Goal: Task Accomplishment & Management: Complete application form

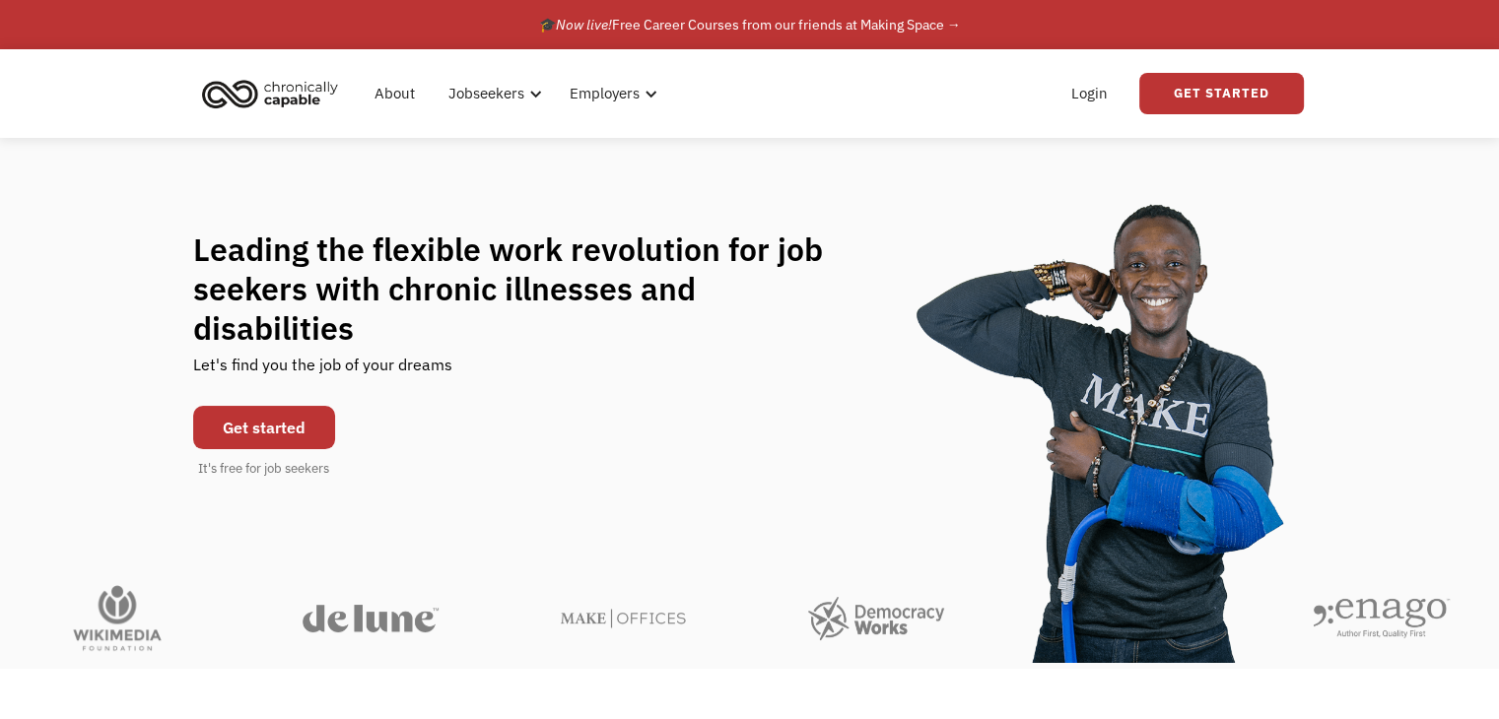
click at [296, 415] on link "Get started" at bounding box center [264, 427] width 142 height 43
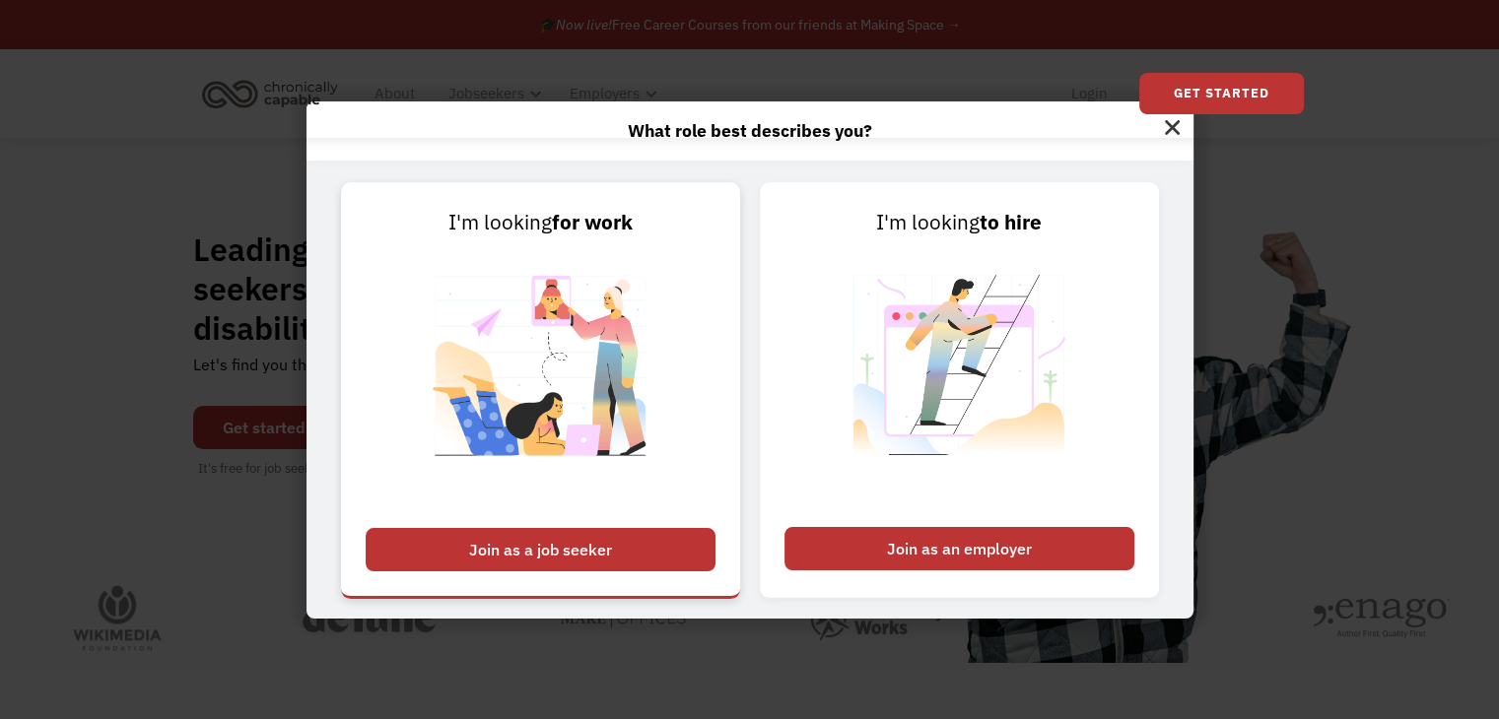
click at [638, 555] on div "Join as a job seeker" at bounding box center [541, 549] width 350 height 43
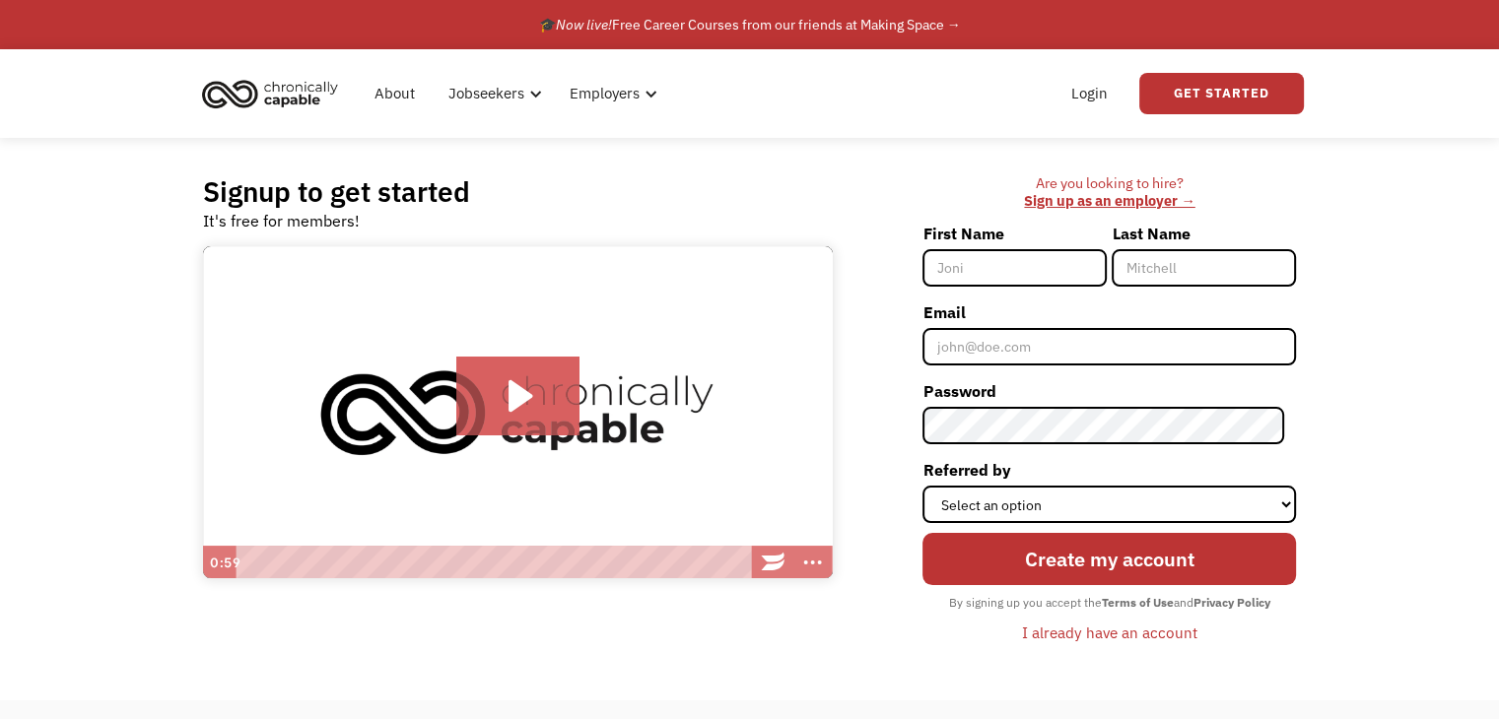
click at [1007, 261] on input "First Name" at bounding box center [1015, 267] width 184 height 37
type input "Jennifer"
type input "Evans"
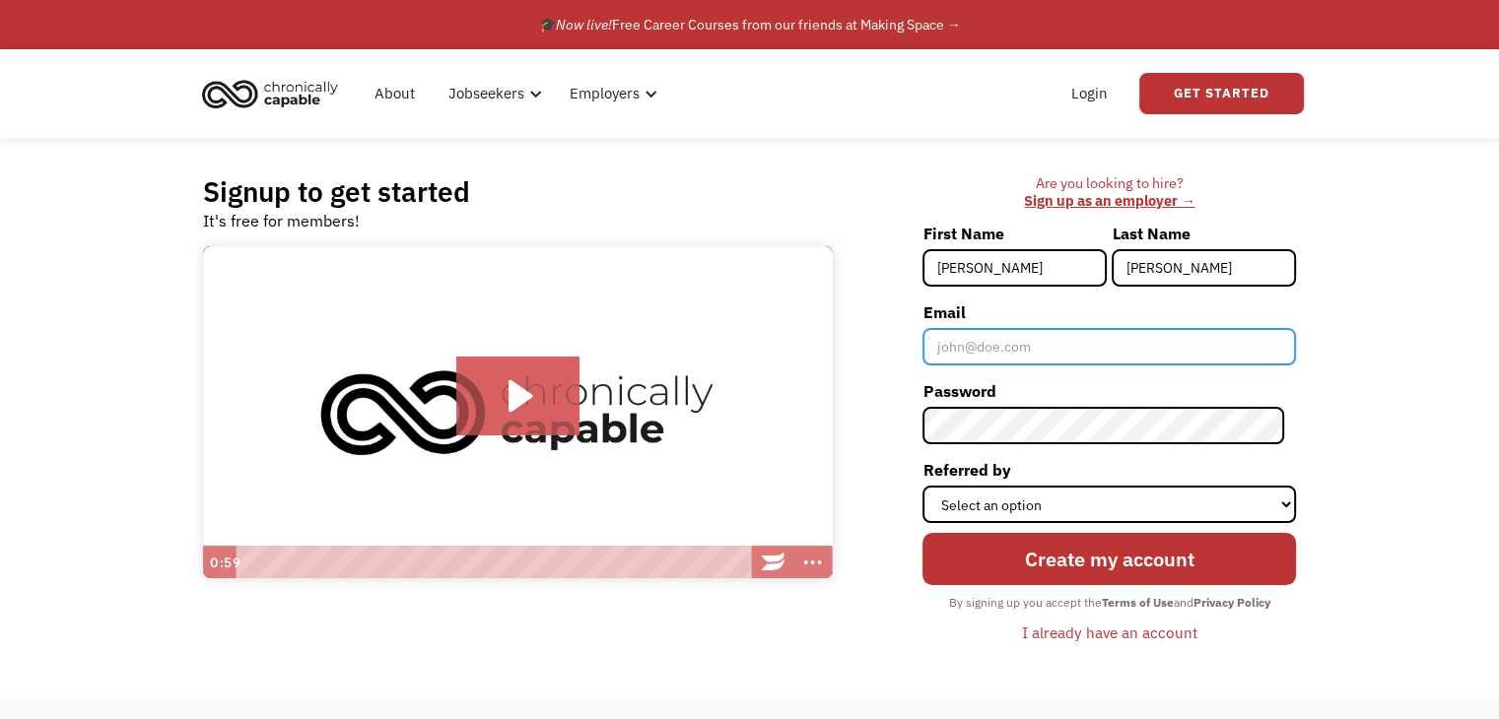
click at [1045, 358] on input "Email" at bounding box center [1110, 346] width 374 height 37
type input "jenn.evans8604@gmail.com"
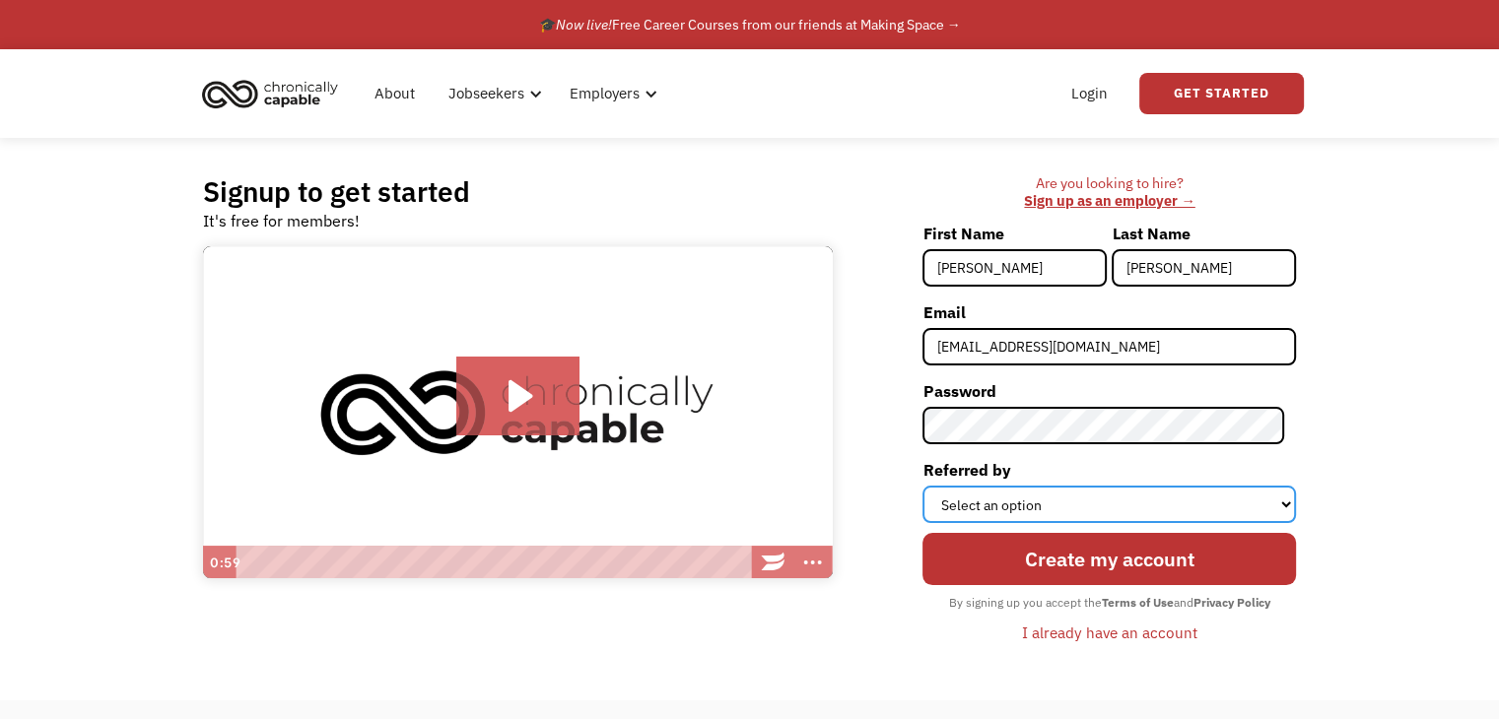
click at [1059, 513] on select "Select an option Instagram Facebook Twitter Search Engine News Article Word of …" at bounding box center [1110, 504] width 374 height 37
select select "Search Engine"
click at [934, 486] on select "Select an option Instagram Facebook Twitter Search Engine News Article Word of …" at bounding box center [1110, 504] width 374 height 37
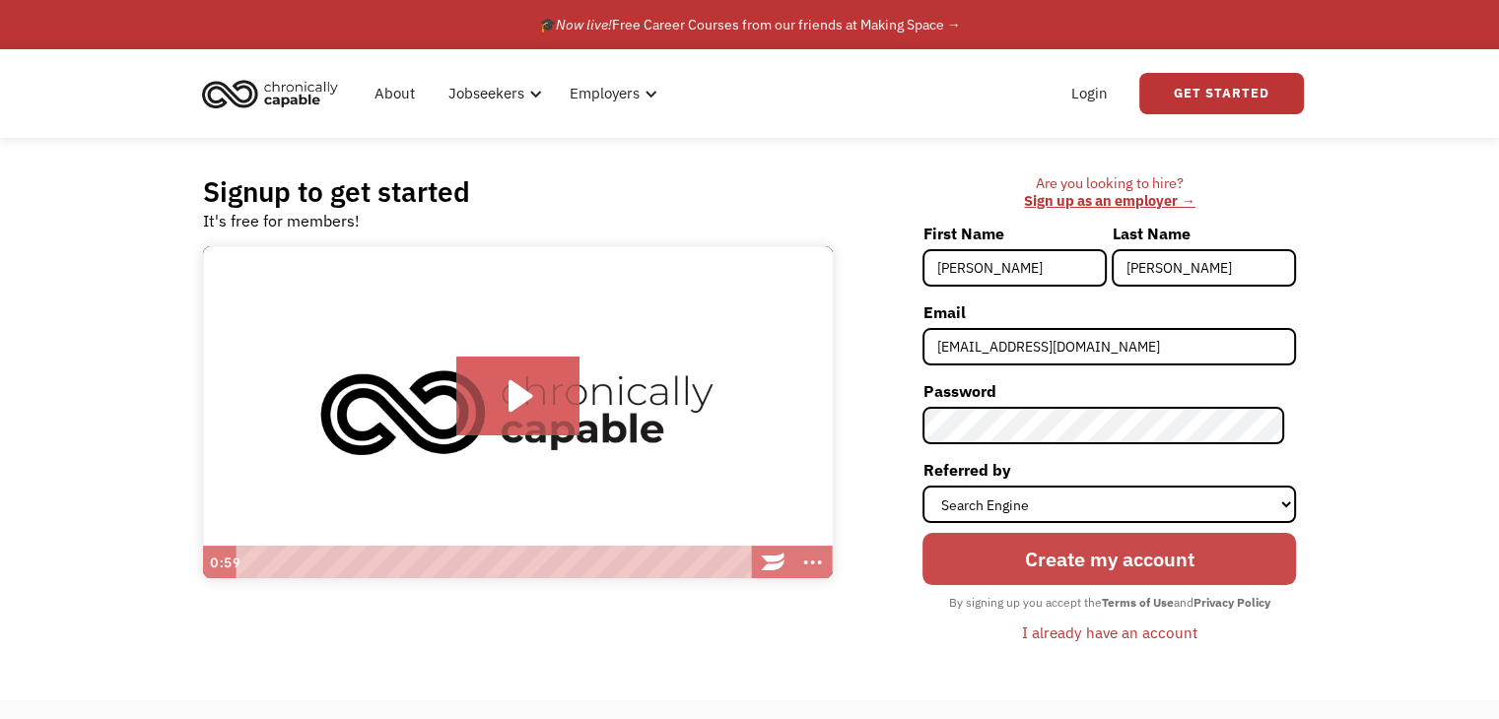
click at [1050, 562] on input "Create my account" at bounding box center [1110, 559] width 374 height 52
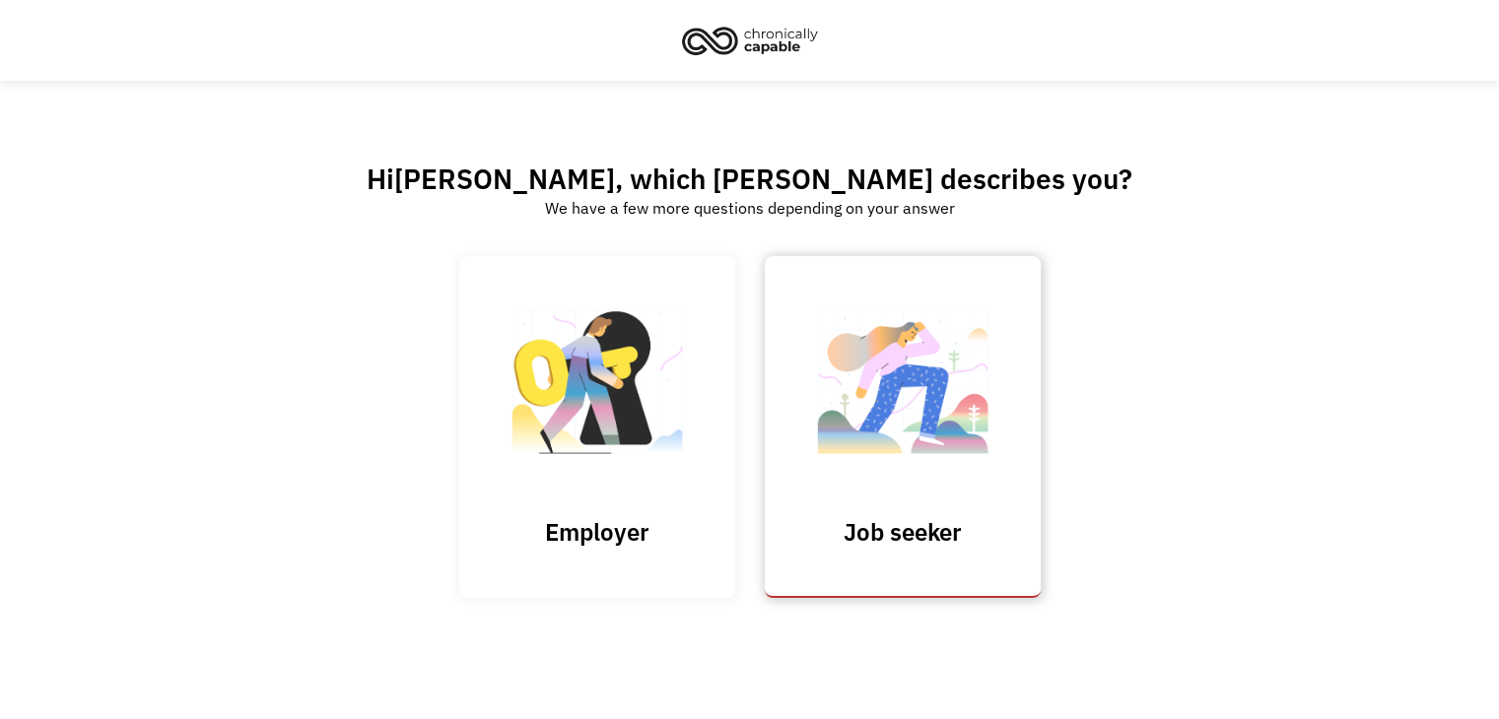
click at [974, 537] on h3 "Job seeker" at bounding box center [902, 532] width 197 height 30
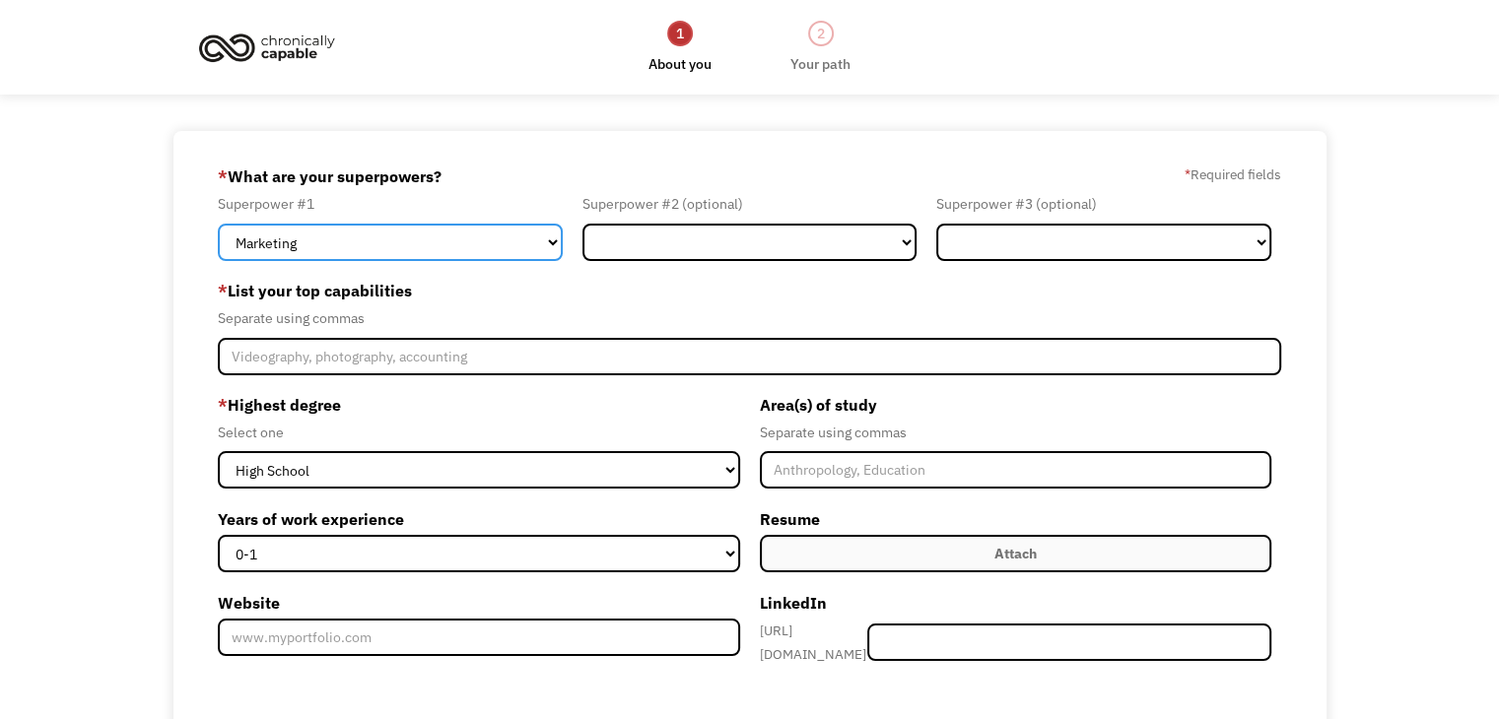
click at [458, 232] on select "Marketing Human Resources Finance Technology Operations Sales Industrial & Manu…" at bounding box center [390, 242] width 345 height 37
select select "Customer Service"
click at [218, 224] on select "Marketing Human Resources Finance Technology Operations Sales Industrial & Manu…" at bounding box center [390, 242] width 345 height 37
click at [714, 220] on div "Superpower #2 (optional) Marketing Human Resources Finance Technology Operation…" at bounding box center [750, 226] width 355 height 68
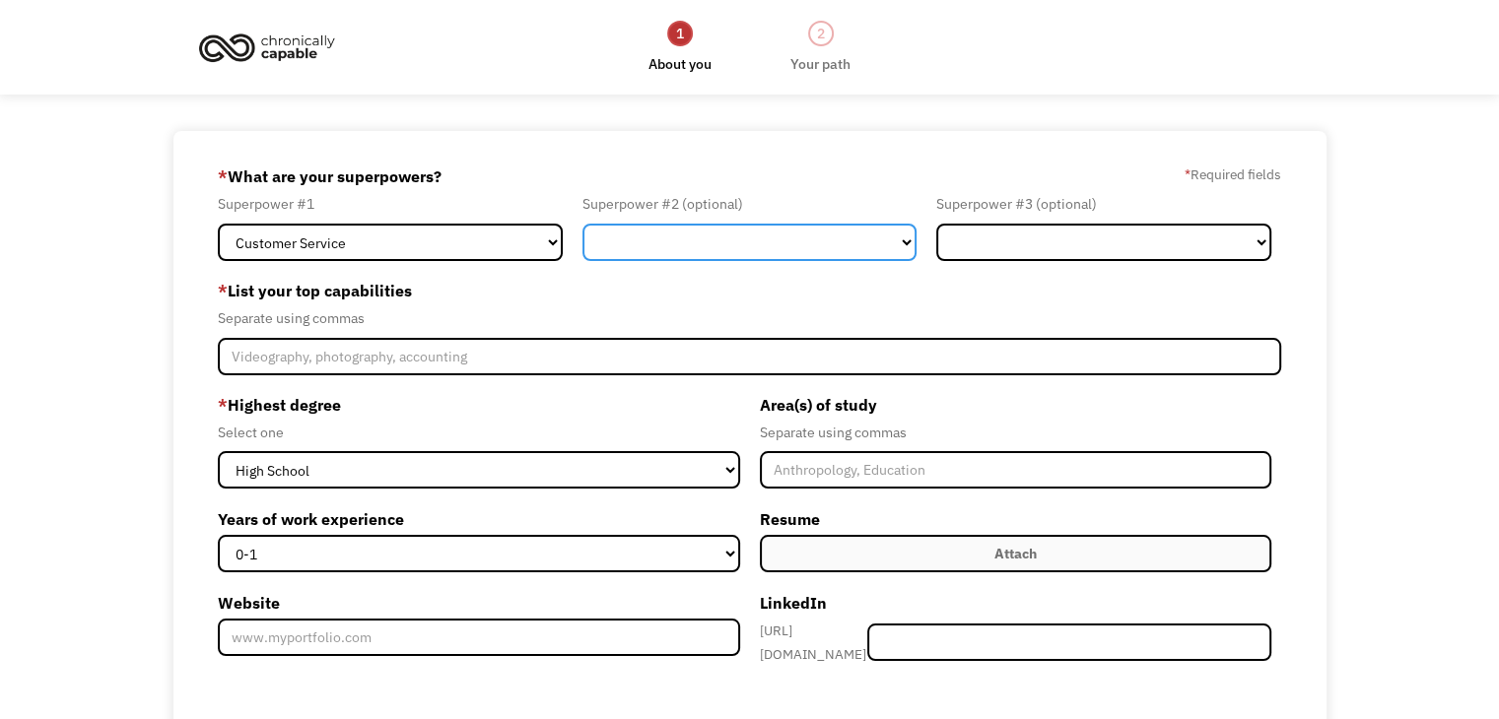
click at [703, 231] on select "Marketing Human Resources Finance Technology Operations Sales Industrial & Manu…" at bounding box center [749, 242] width 335 height 37
click at [582, 224] on select "Marketing Human Resources Finance Technology Operations Sales Industrial & Manu…" at bounding box center [749, 242] width 335 height 37
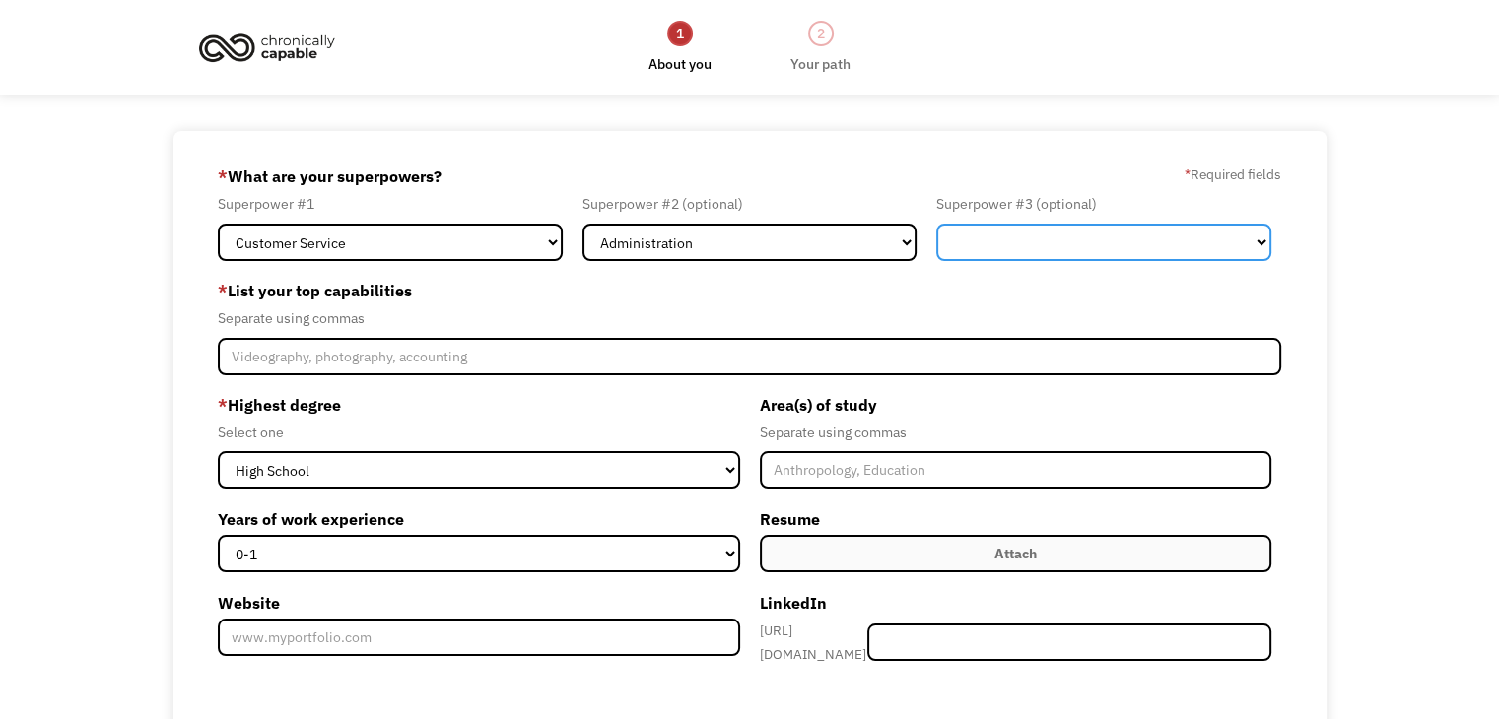
click at [1031, 240] on select "Marketing Human Resources Finance Technology Operations Sales Industrial & Manu…" at bounding box center [1103, 242] width 335 height 37
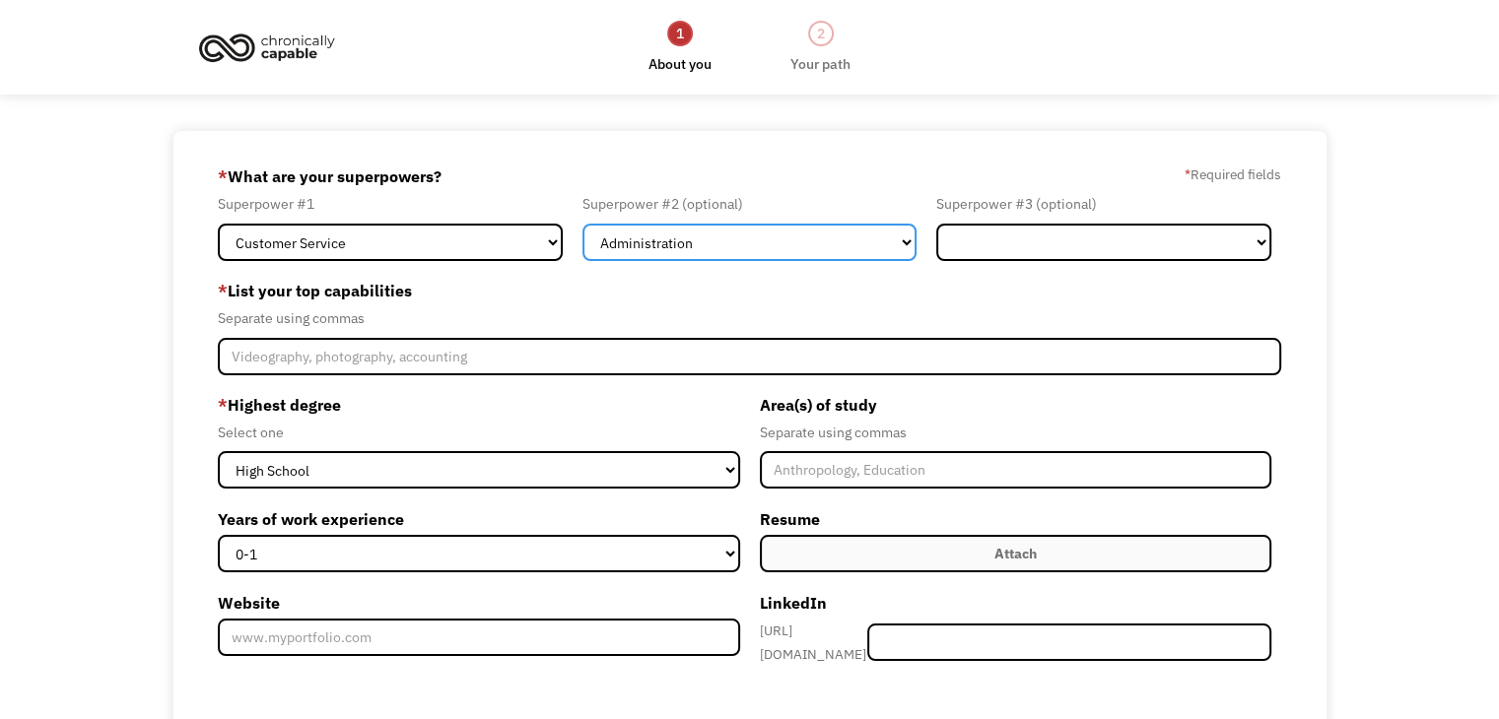
click at [761, 234] on select "Marketing Human Resources Finance Technology Operations Sales Industrial & Manu…" at bounding box center [749, 242] width 335 height 37
select select "Finance"
click at [582, 224] on select "Marketing Human Resources Finance Technology Operations Sales Industrial & Manu…" at bounding box center [749, 242] width 335 height 37
click at [1066, 222] on div "Superpower #3 (optional) Marketing Human Resources Finance Technology Operation…" at bounding box center [1103, 226] width 355 height 68
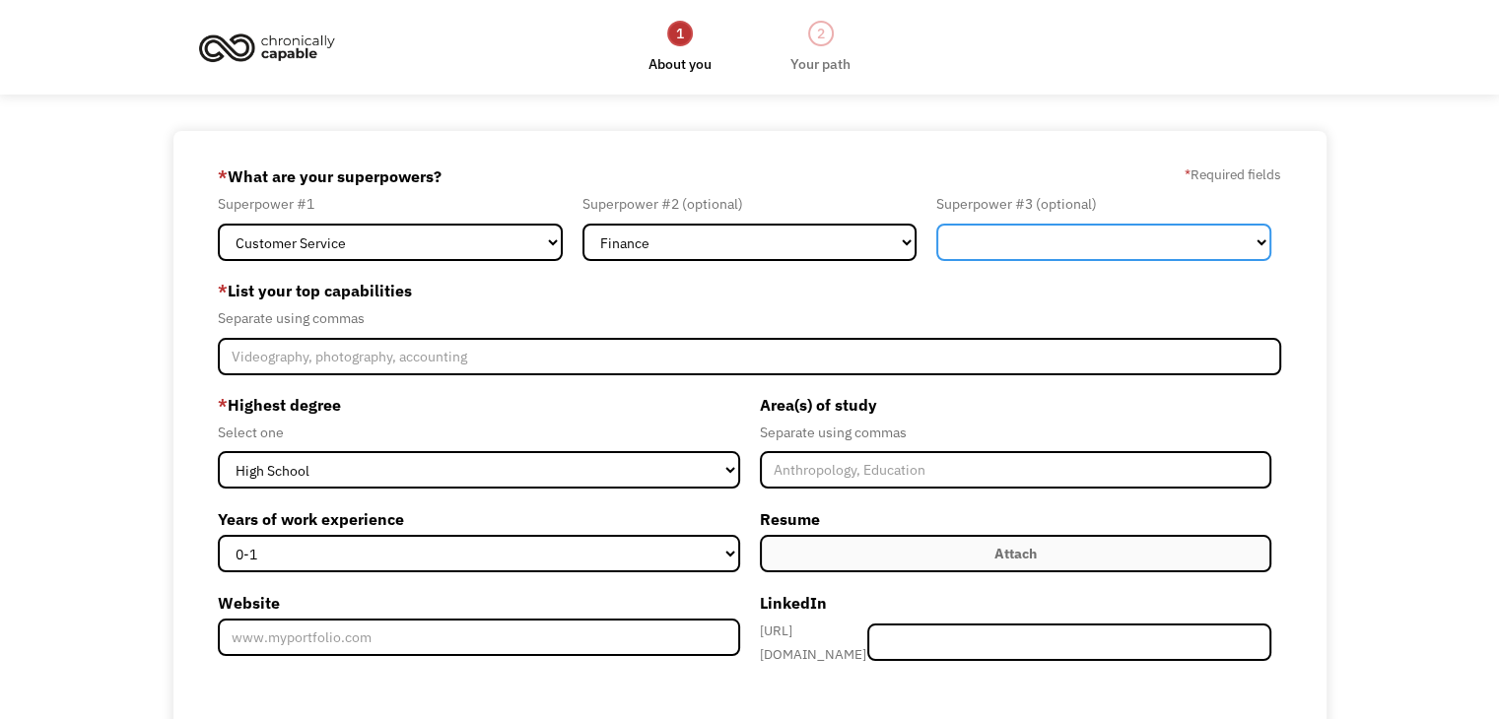
click at [1049, 243] on select "Marketing Human Resources Finance Technology Operations Sales Industrial & Manu…" at bounding box center [1103, 242] width 335 height 37
select select "Other"
click at [936, 224] on select "Marketing Human Resources Finance Technology Operations Sales Industrial & Manu…" at bounding box center [1103, 242] width 335 height 37
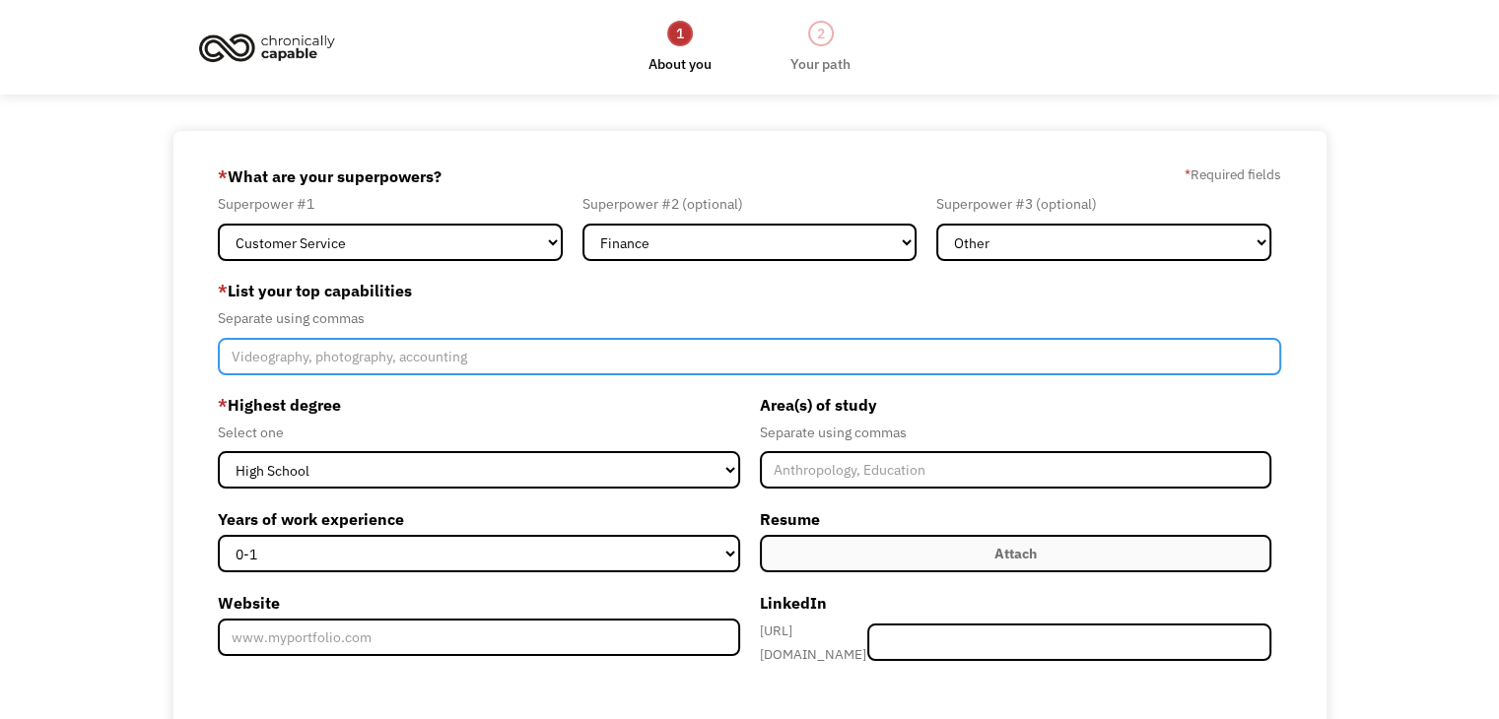
click at [276, 353] on input "Member-Create-Step1" at bounding box center [749, 356] width 1063 height 37
click at [433, 354] on input "Dispatching, Payment Processing, Customer Service, Scheduling, Warranties" at bounding box center [749, 356] width 1063 height 37
click at [433, 352] on input "Dispatching, Payment Processing, Customer Service, Scheduling, Warranties" at bounding box center [749, 356] width 1063 height 37
click at [441, 356] on input "Dispatching, Payment Processing, Customer Service, Scheduling, Warranties" at bounding box center [749, 356] width 1063 height 37
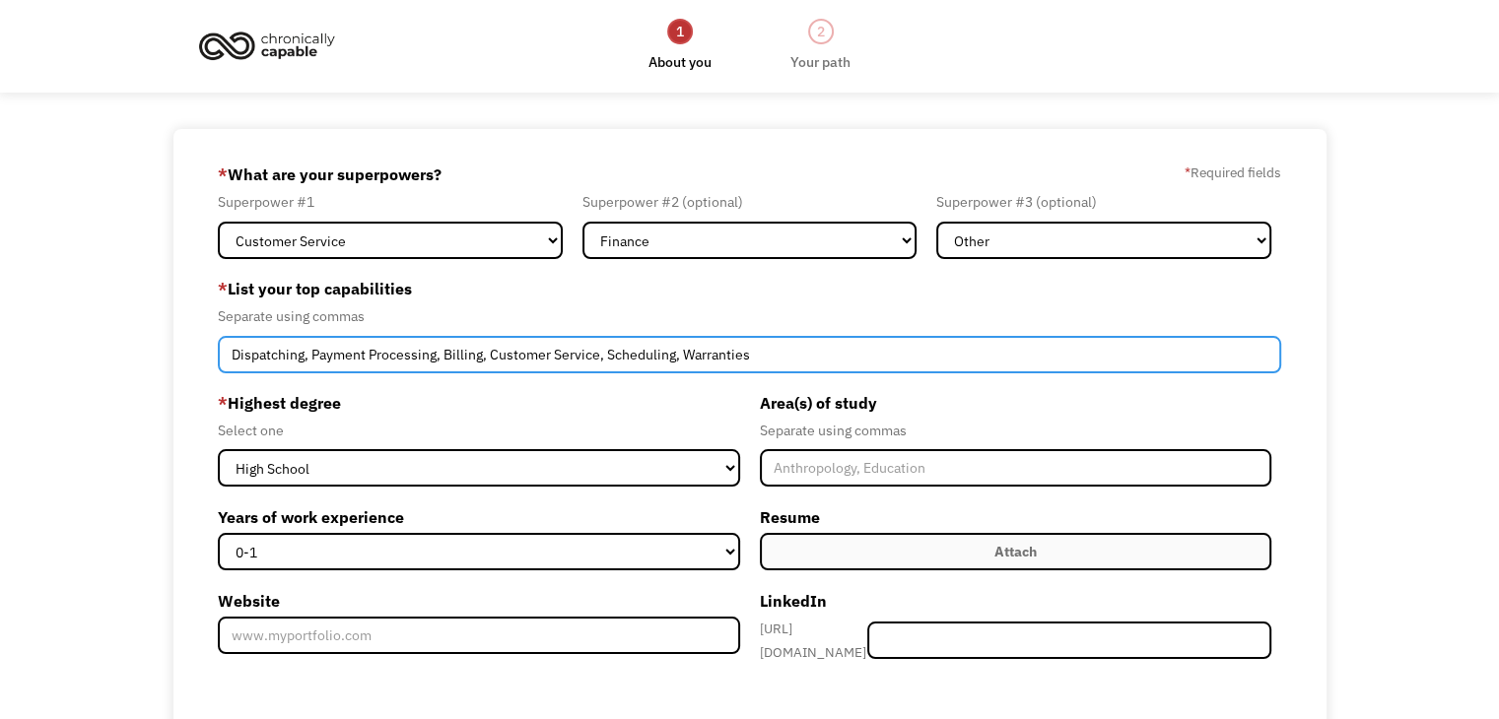
type input "Dispatching, Payment Processing, Billing, Customer Service, Scheduling, Warrant…"
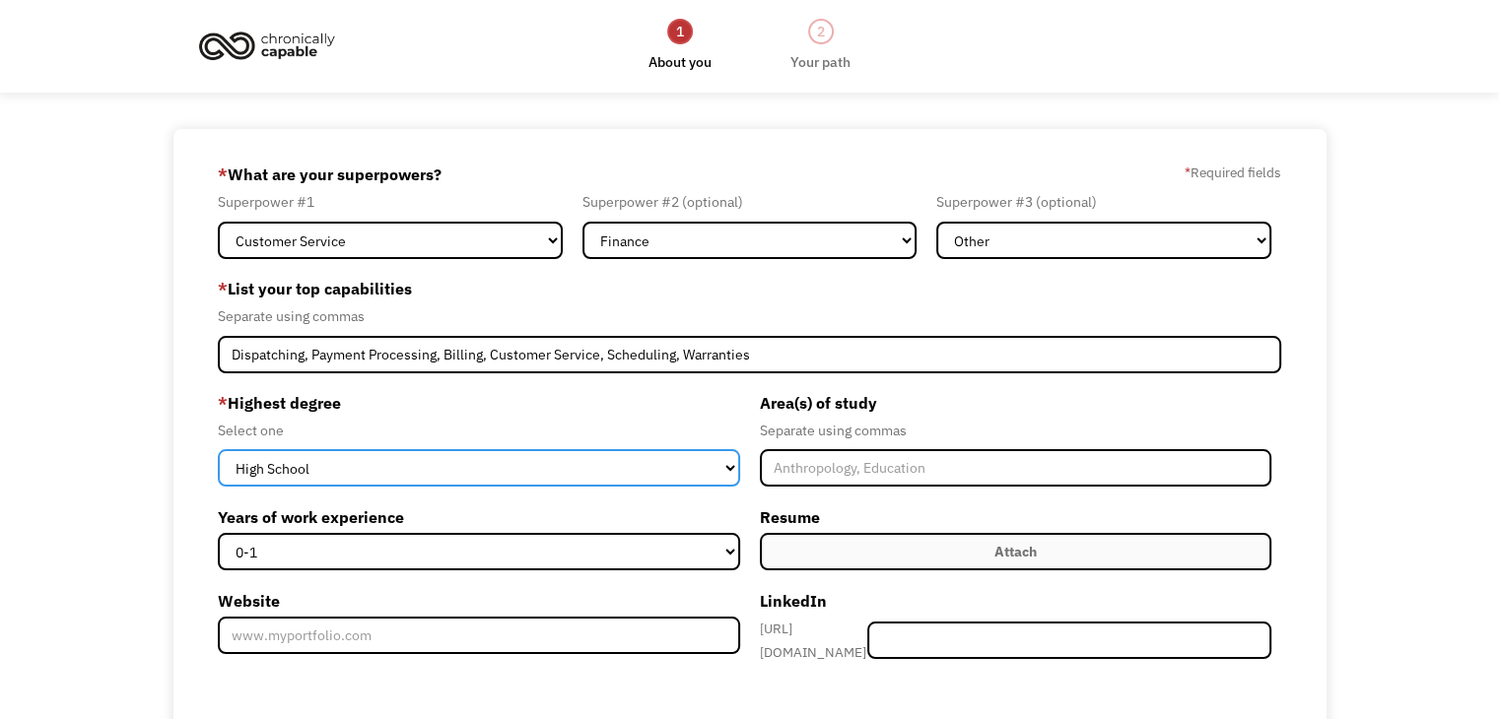
click at [571, 474] on select "High School Associates Bachelors Master's PhD" at bounding box center [478, 467] width 521 height 37
select select "bachelors"
click at [218, 449] on select "High School Associates Bachelors Master's PhD" at bounding box center [478, 467] width 521 height 37
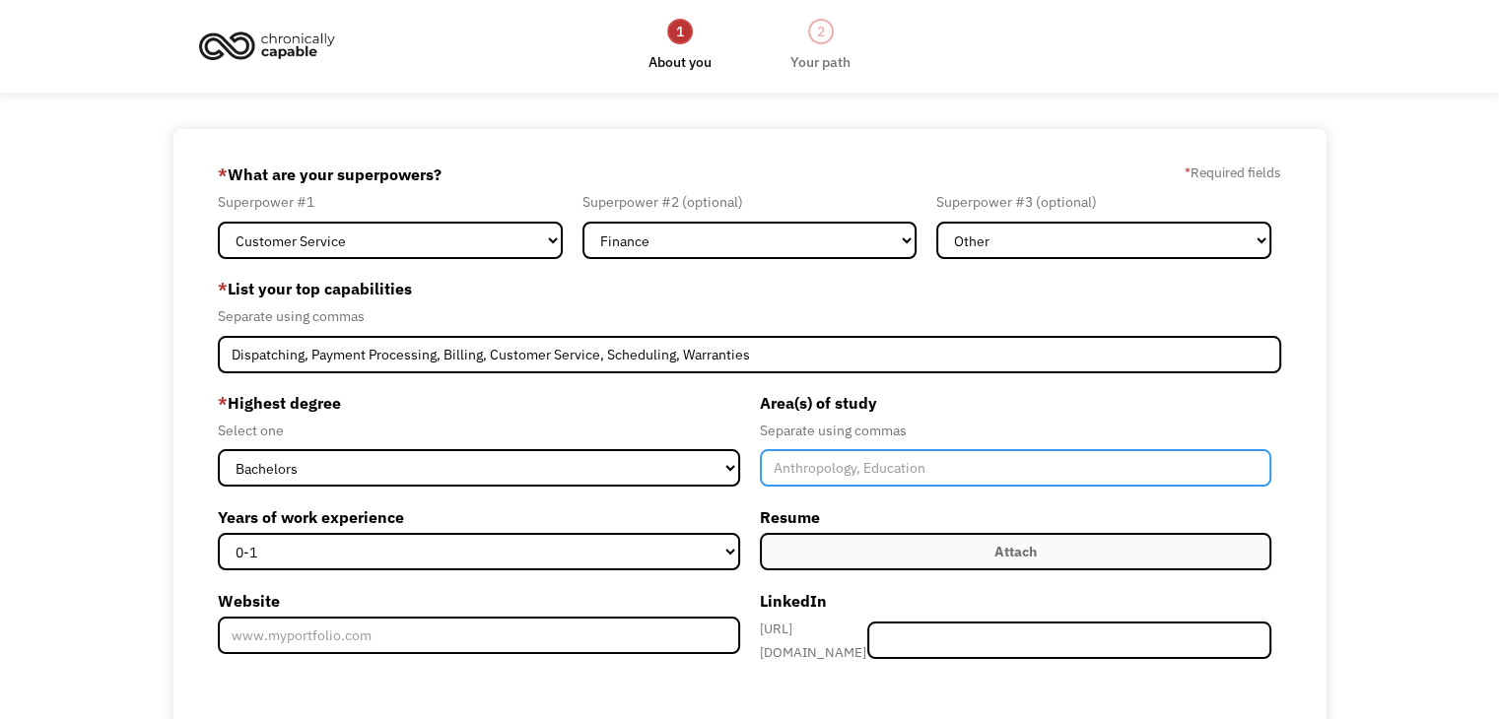
click at [812, 469] on input "Member-Create-Step1" at bounding box center [1016, 467] width 512 height 37
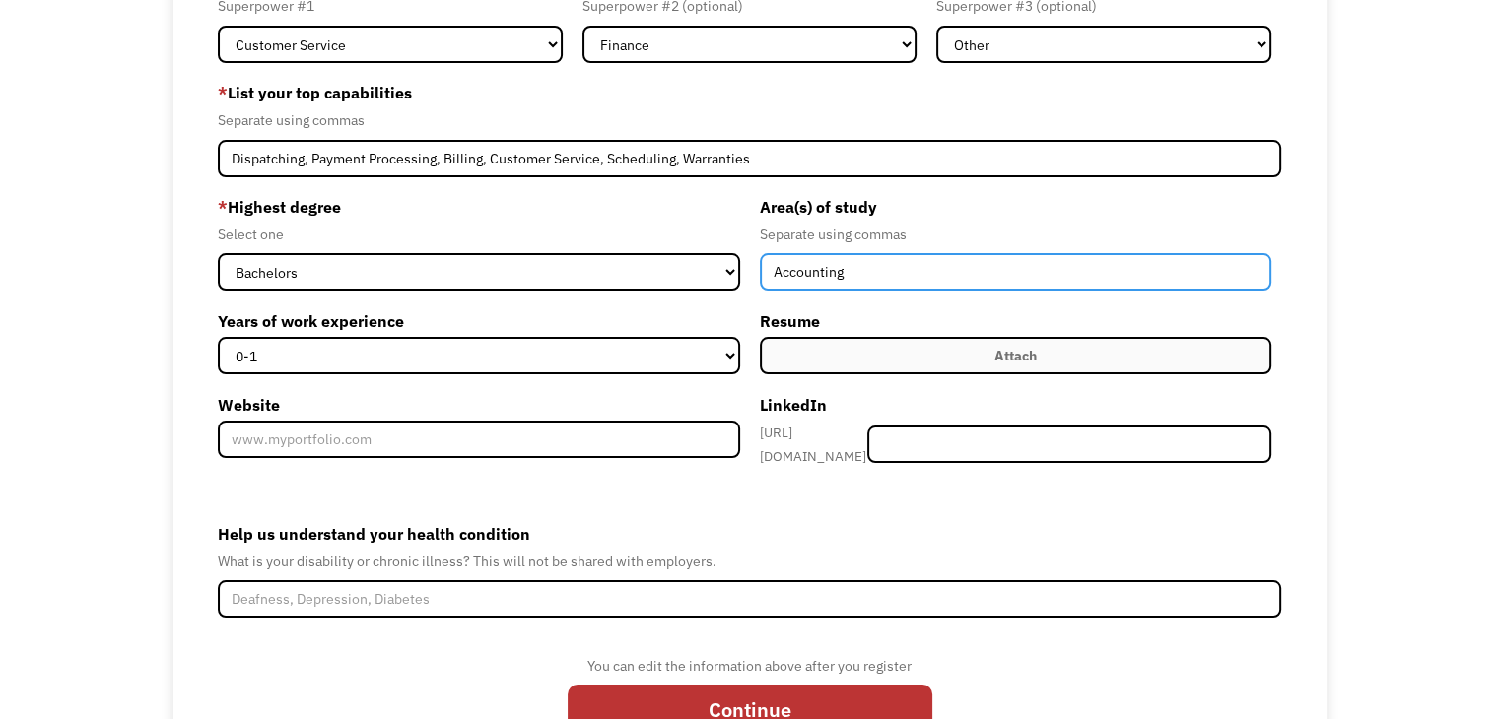
scroll to position [199, 0]
type input "Accounting"
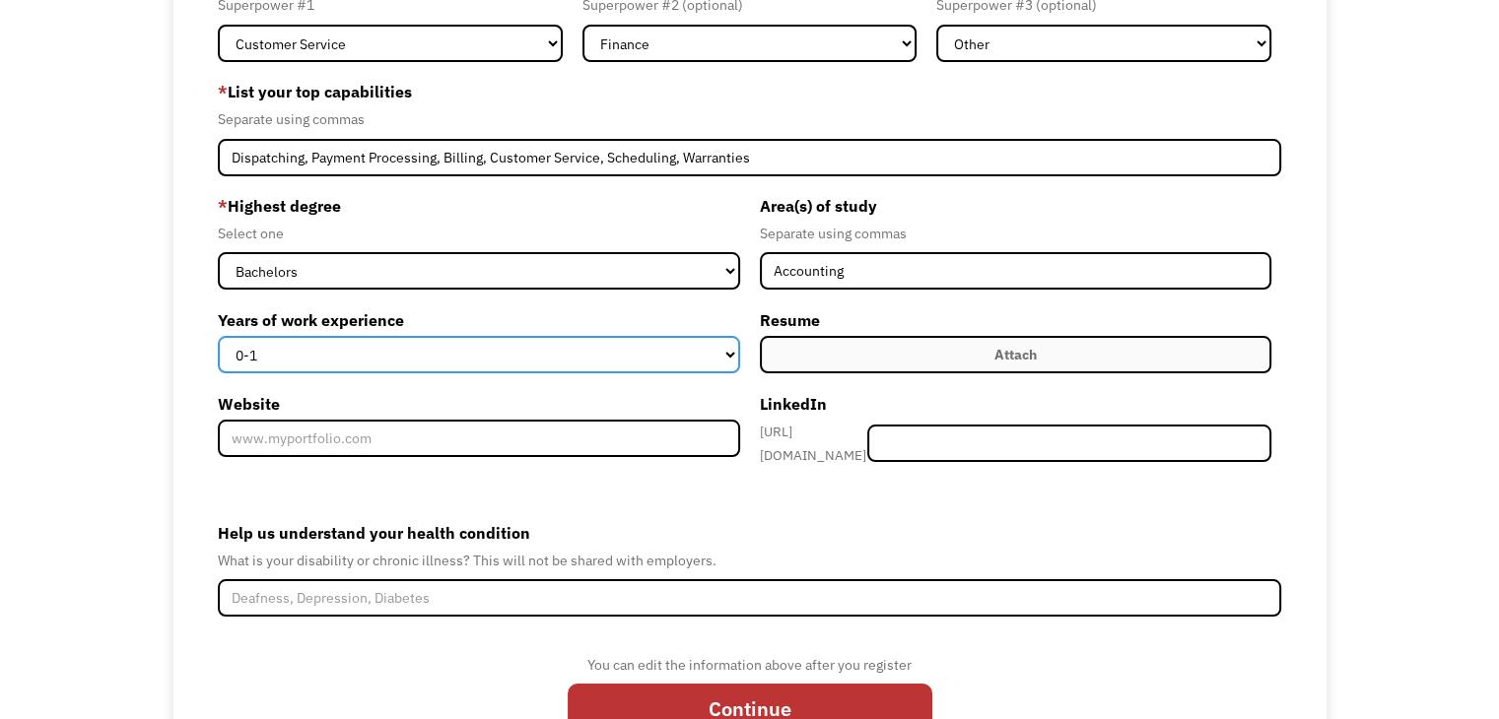
click at [485, 360] on select "0-1 2-4 5-10 11-15 15+" at bounding box center [478, 354] width 521 height 37
select select "5-10"
click at [218, 336] on select "0-1 2-4 5-10 11-15 15+" at bounding box center [478, 354] width 521 height 37
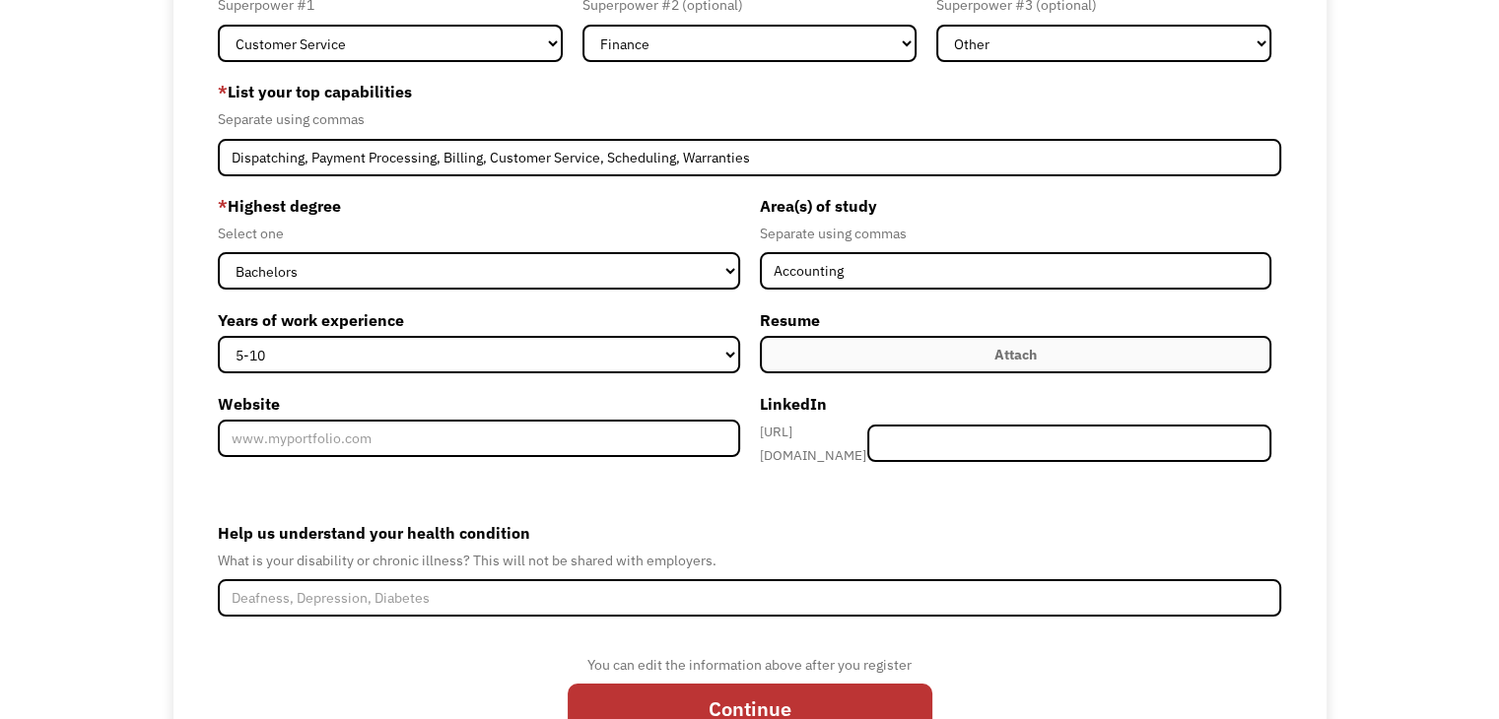
click at [894, 357] on label "Attach" at bounding box center [1016, 354] width 512 height 37
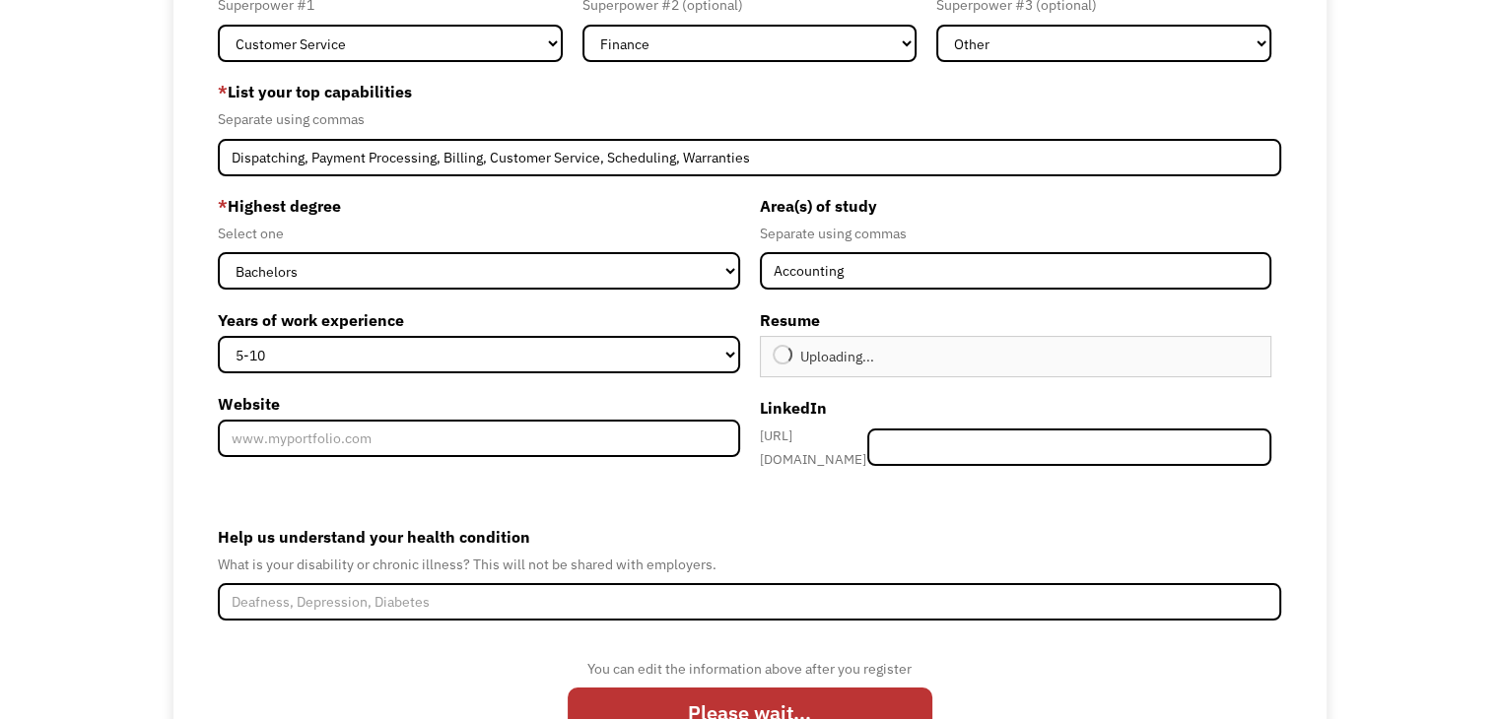
type input "Continue"
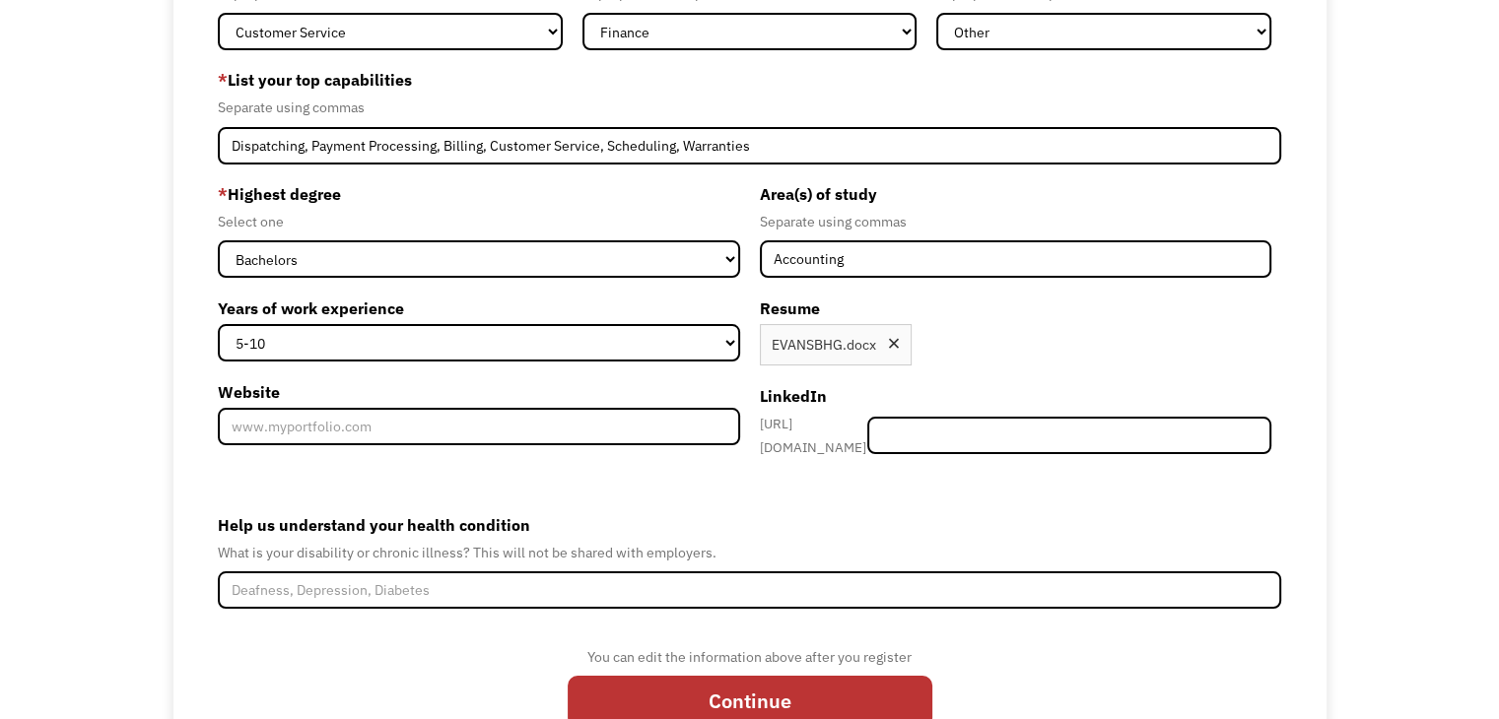
scroll to position [291, 0]
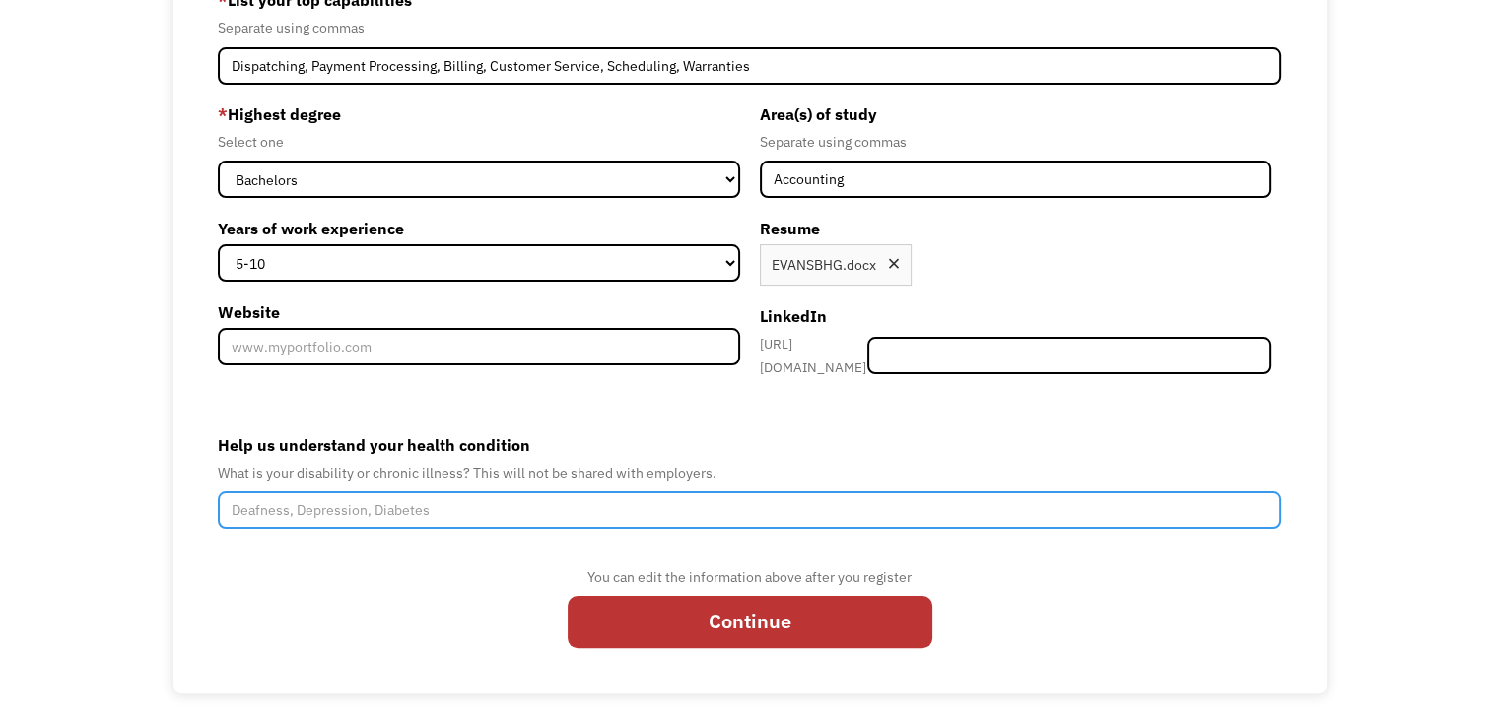
click at [555, 496] on input "Help us understand your health condition" at bounding box center [749, 510] width 1063 height 37
type input "L"
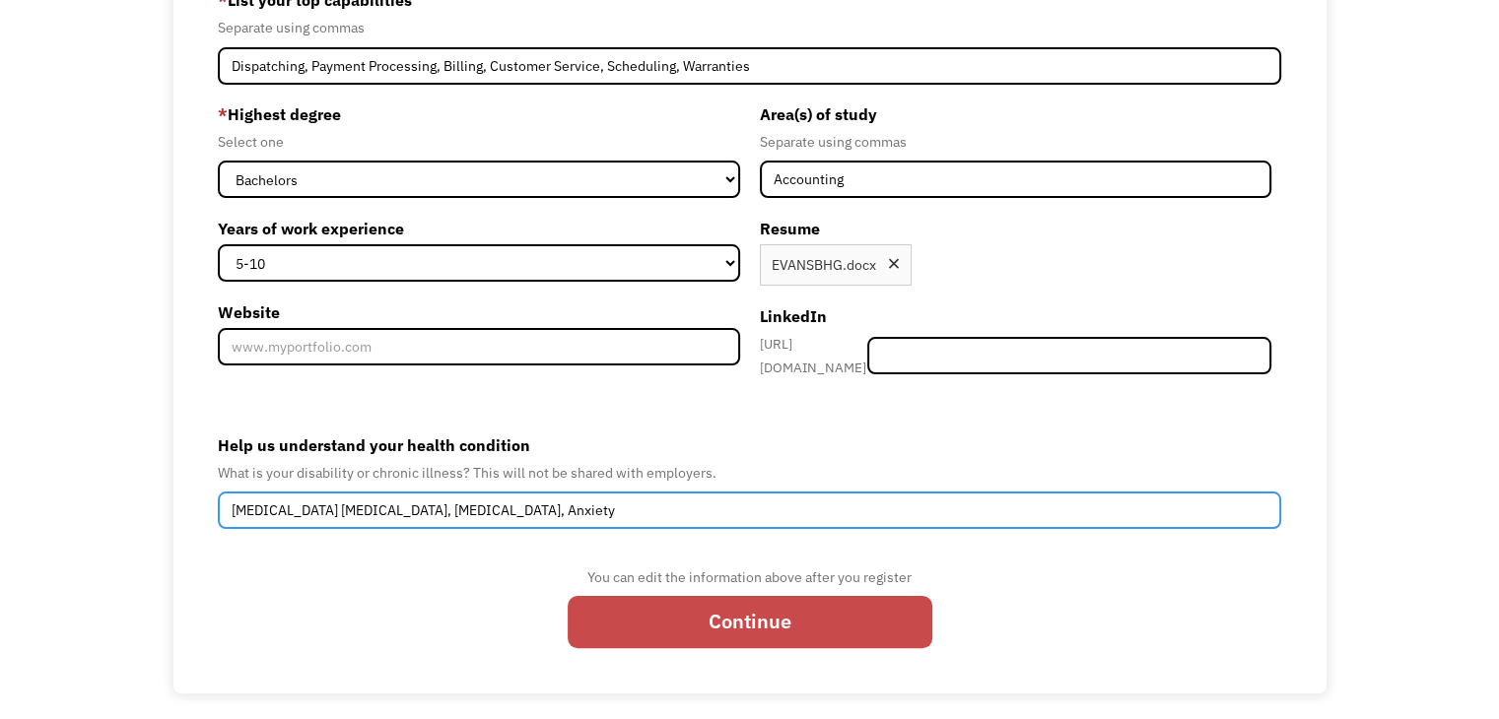
type input "Cirrhosis, Liver Cancer, Depression, Anxiety"
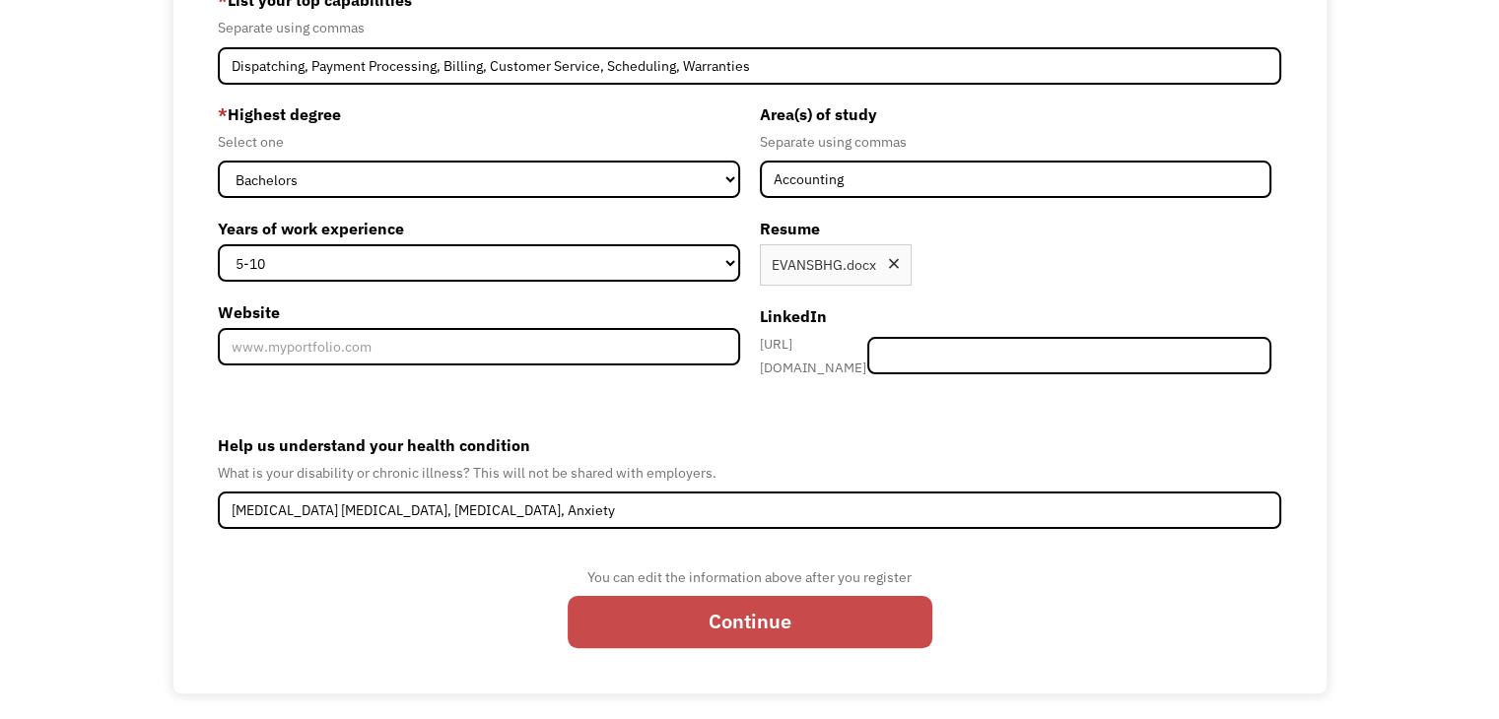
click at [682, 611] on input "Continue" at bounding box center [750, 622] width 365 height 52
type input "Please wait..."
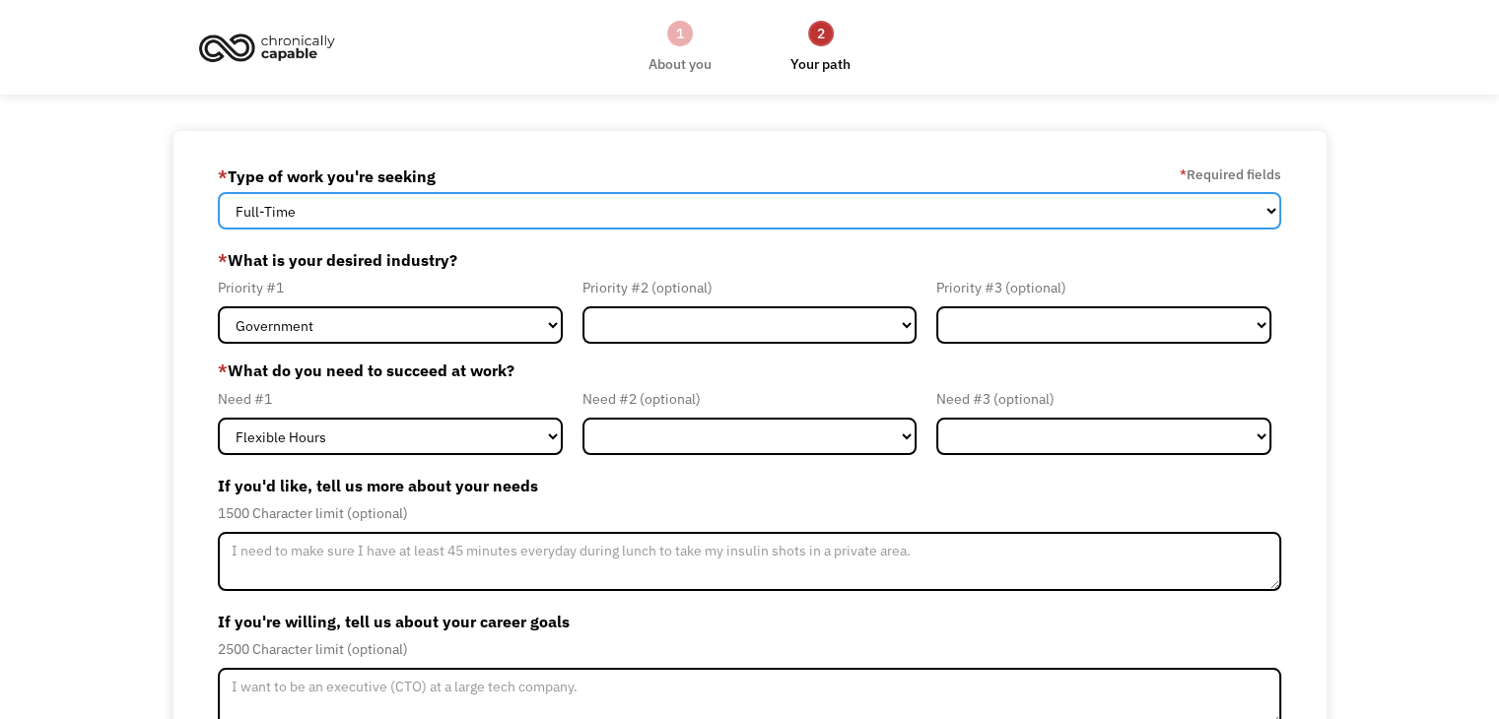
click at [357, 213] on select "Full-Time Part-Time Both Full-Time and Part-Time" at bounding box center [749, 210] width 1063 height 37
select select "Both Full-Time and Part-Time"
click at [218, 192] on select "Full-Time Part-Time Both Full-Time and Part-Time" at bounding box center [749, 210] width 1063 height 37
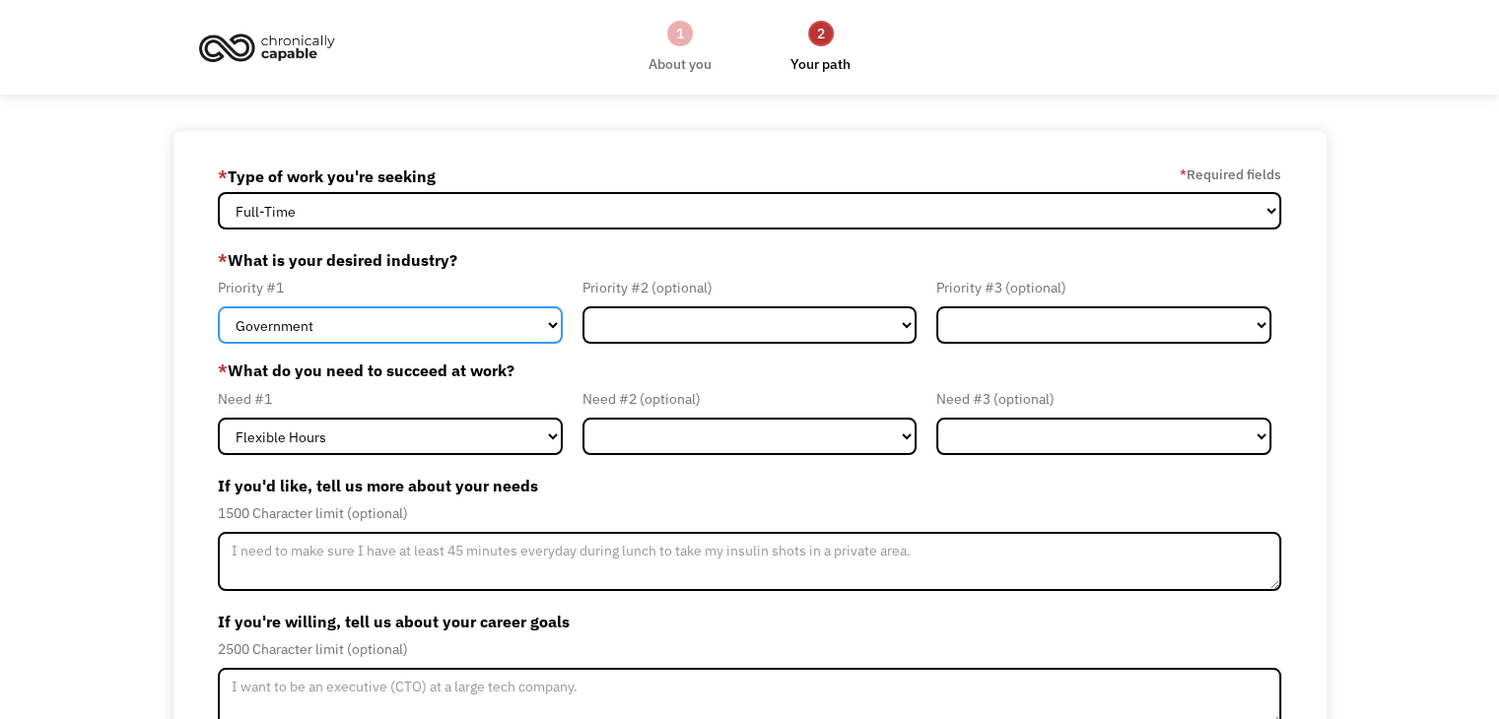
click at [317, 325] on select "Government Finance & Insurance Health & Social Care Tech & Engineering Creative…" at bounding box center [390, 325] width 345 height 37
select select "Administrative"
click at [218, 307] on select "Government Finance & Insurance Health & Social Care Tech & Engineering Creative…" at bounding box center [390, 325] width 345 height 37
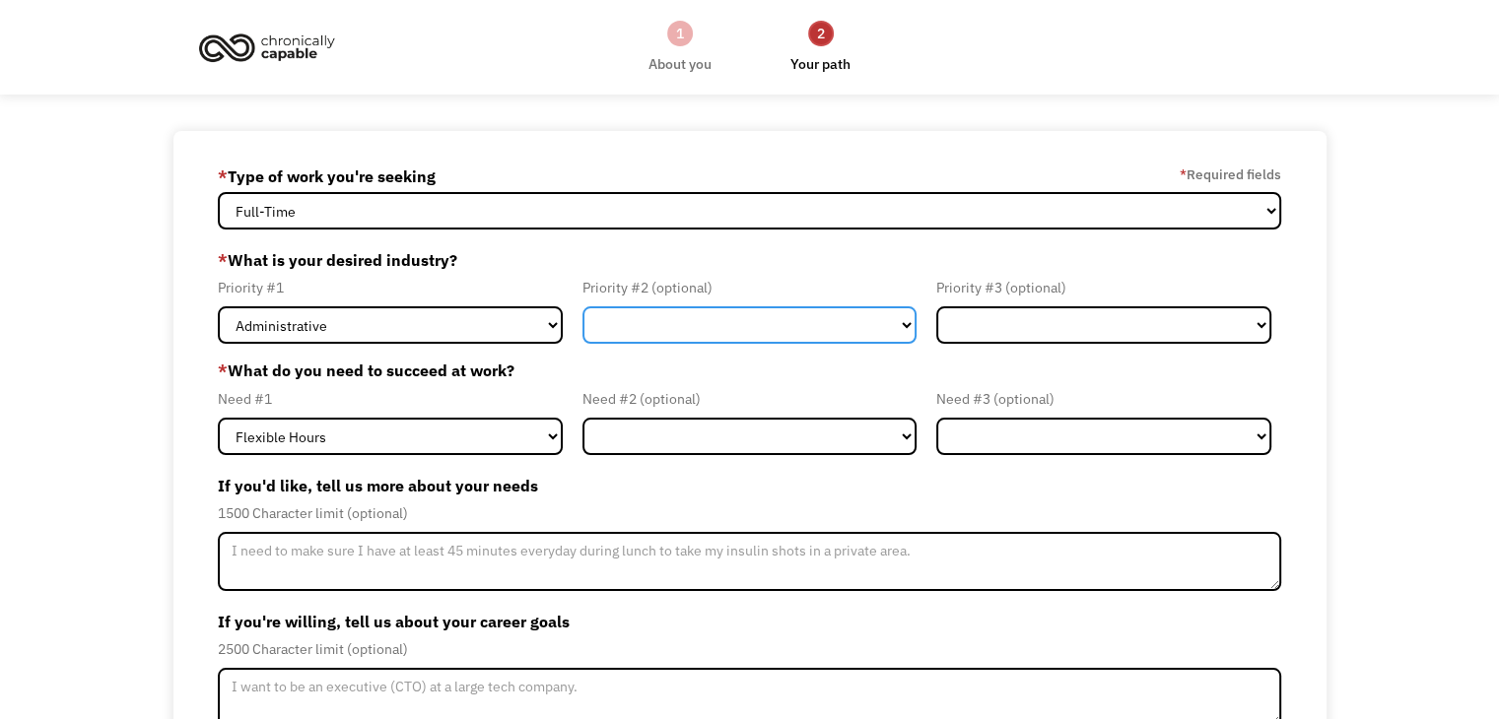
click at [659, 328] on select "Government Finance & Insurance Health & Social Care Tech & Engineering Creative…" at bounding box center [749, 325] width 335 height 37
select select "Finance & Insurance"
click at [582, 307] on select "Government Finance & Insurance Health & Social Care Tech & Engineering Creative…" at bounding box center [749, 325] width 335 height 37
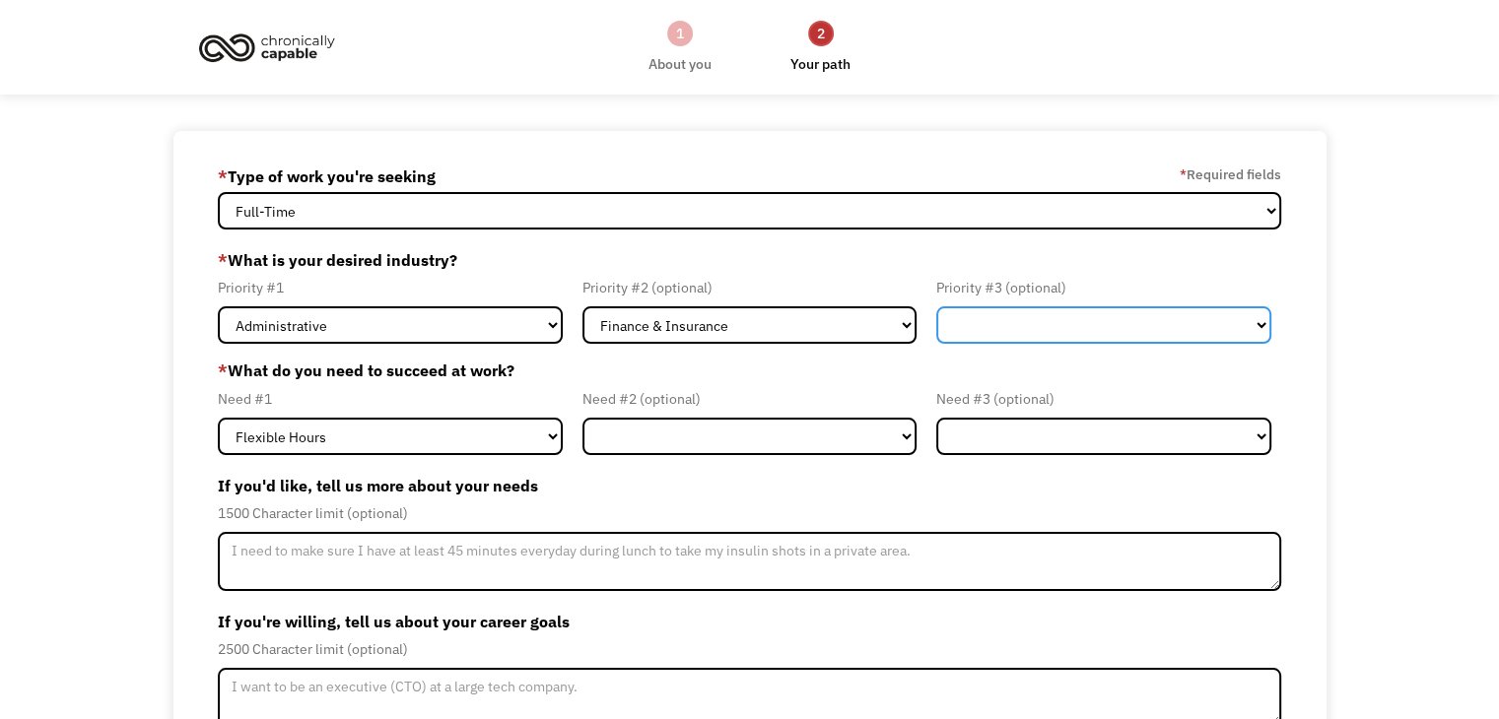
click at [1029, 324] on select "Government Finance & Insurance Health & Social Care Tech & Engineering Creative…" at bounding box center [1103, 325] width 335 height 37
select select "Other"
click at [936, 307] on select "Government Finance & Insurance Health & Social Care Tech & Engineering Creative…" at bounding box center [1103, 325] width 335 height 37
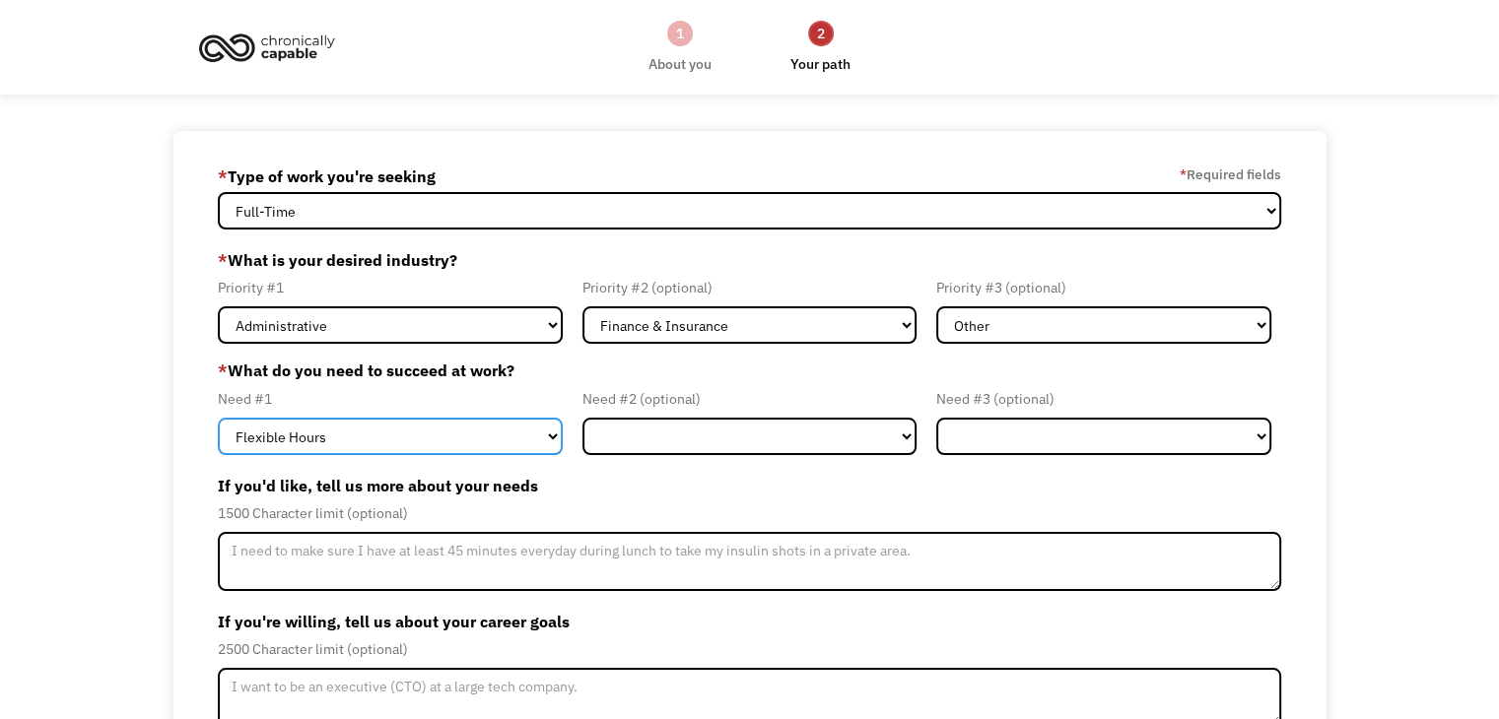
click at [347, 433] on select "Flexible Hours Remote Work Service Animal On-site Accommodations Visual Support…" at bounding box center [390, 436] width 345 height 37
select select "Remote Work"
click at [218, 418] on select "Flexible Hours Remote Work Service Animal On-site Accommodations Visual Support…" at bounding box center [390, 436] width 345 height 37
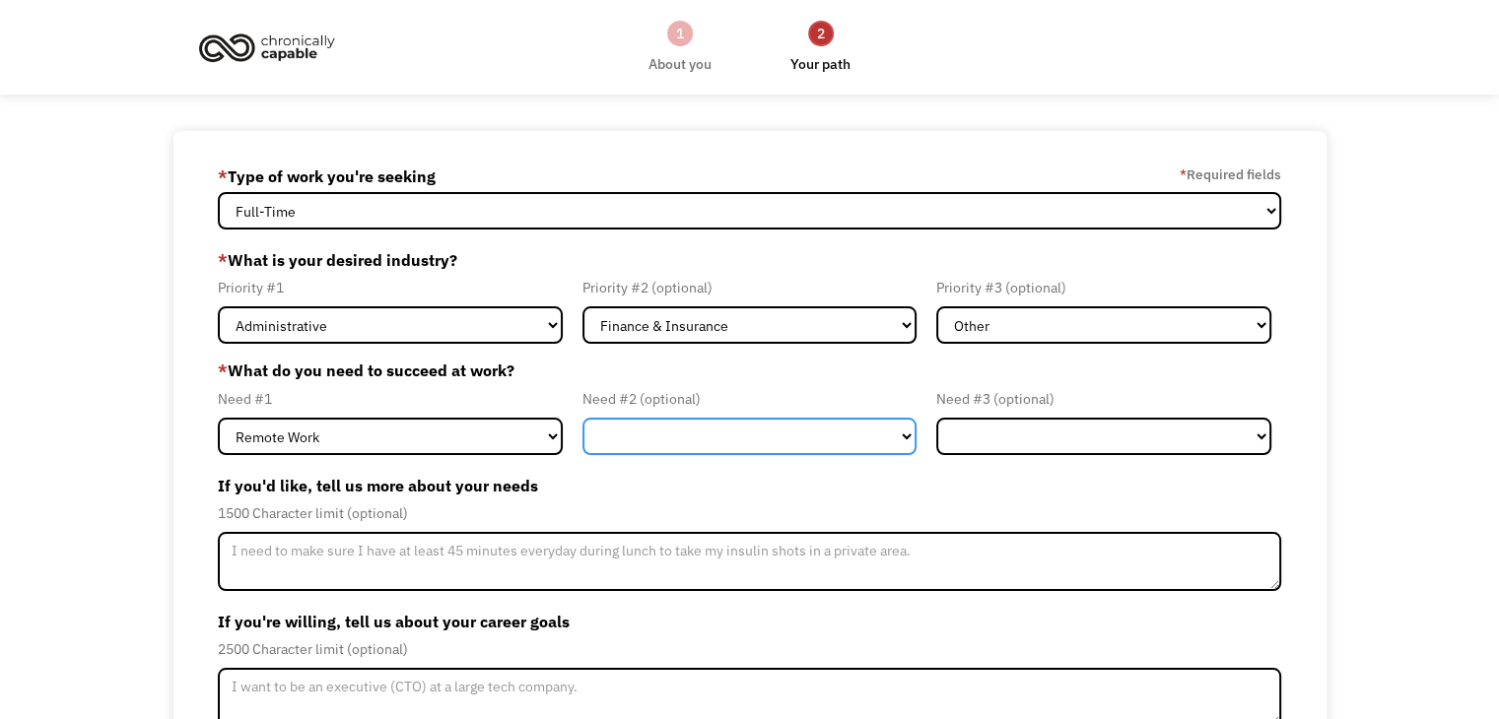
click at [619, 439] on select "Flexible Hours Remote Work Service Animal On-site Accommodations Visual Support…" at bounding box center [749, 436] width 335 height 37
select select "Flexible Hours"
click at [582, 418] on select "Flexible Hours Remote Work Service Animal On-site Accommodations Visual Support…" at bounding box center [749, 436] width 335 height 37
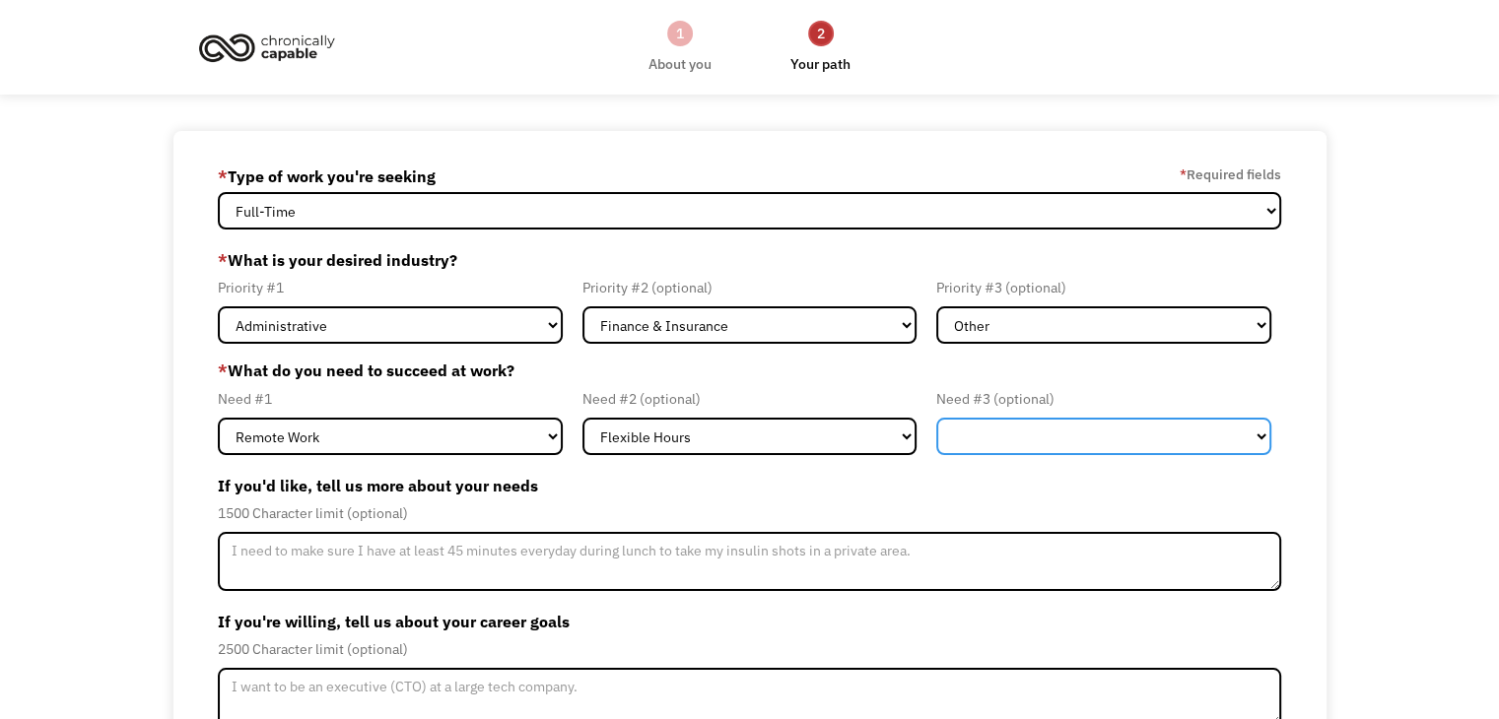
click at [1013, 420] on select "Flexible Hours Remote Work Service Animal On-site Accommodations Visual Support…" at bounding box center [1103, 436] width 335 height 37
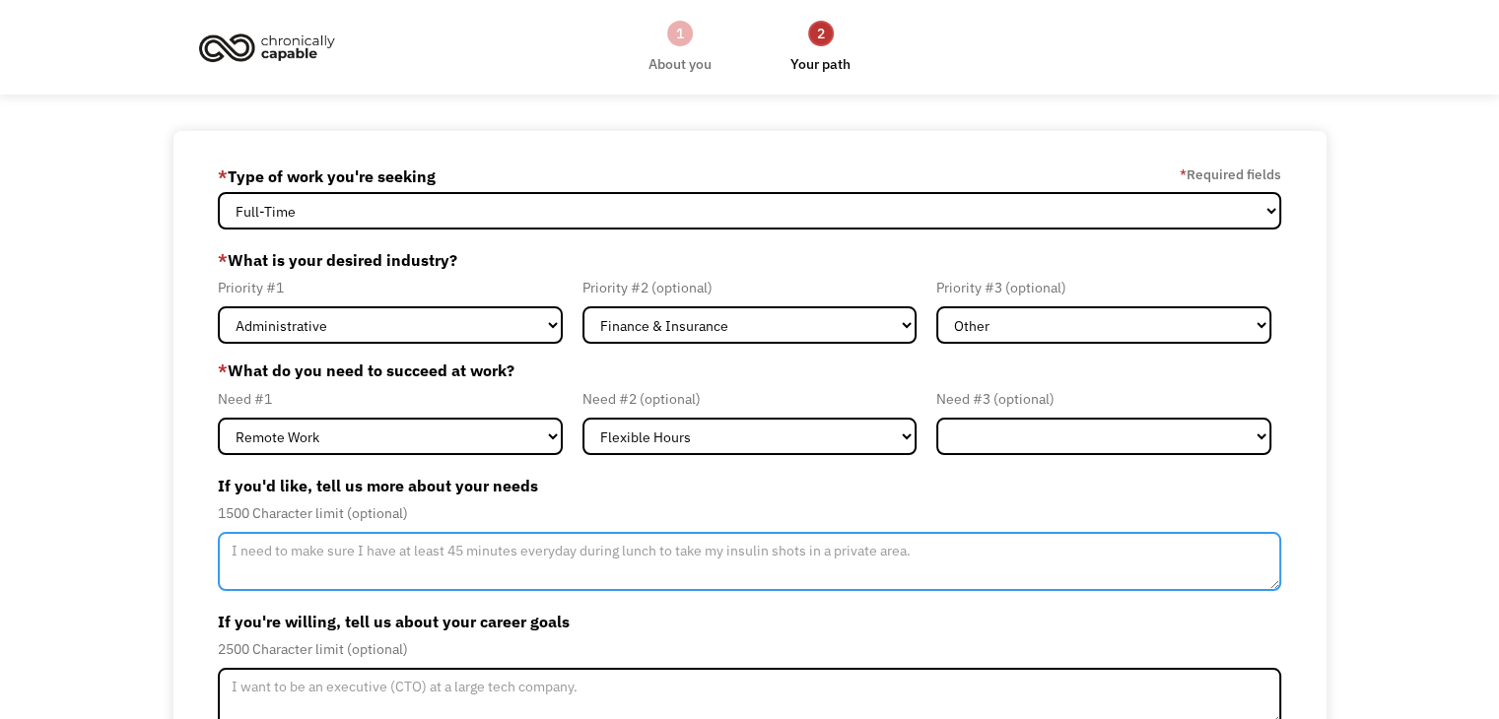
click at [305, 566] on textarea "Member-Update-Form-Step2" at bounding box center [749, 561] width 1063 height 59
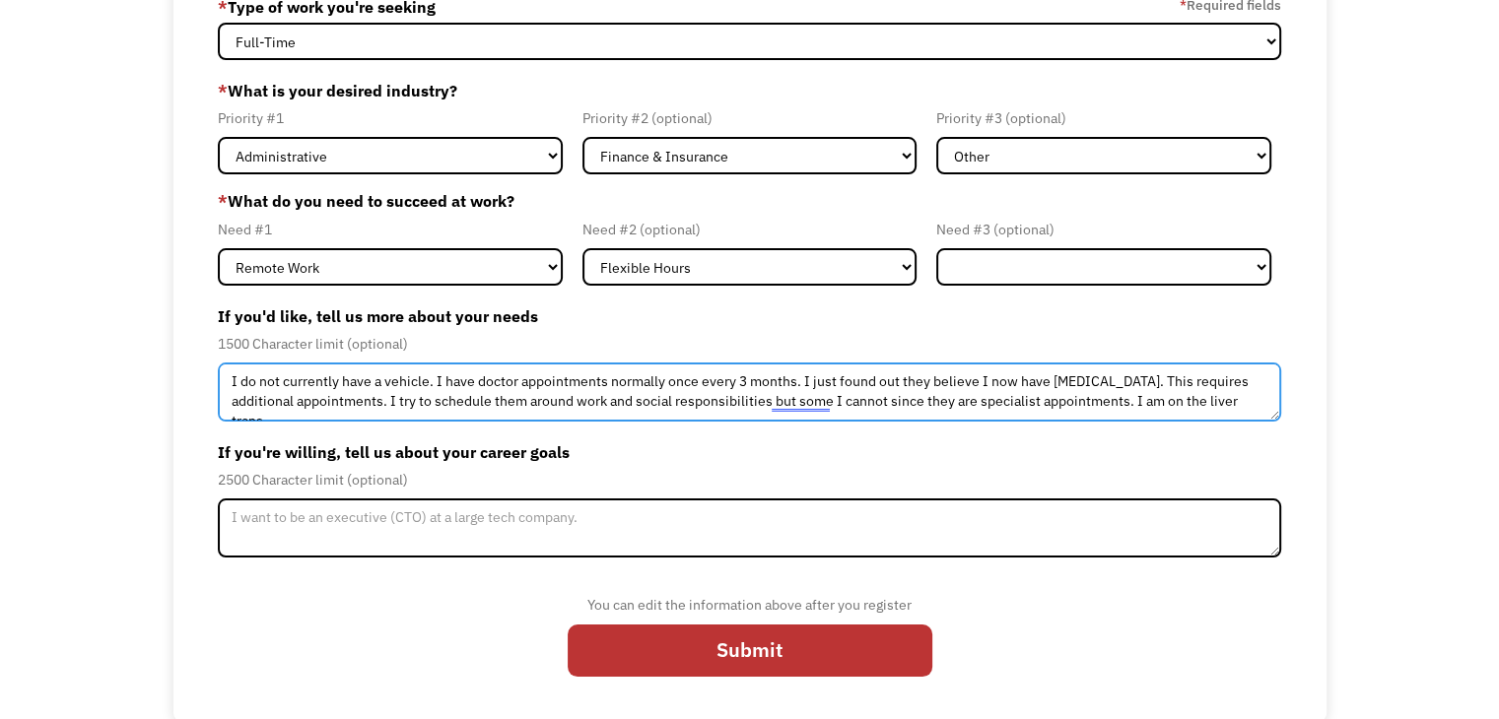
scroll to position [10, 0]
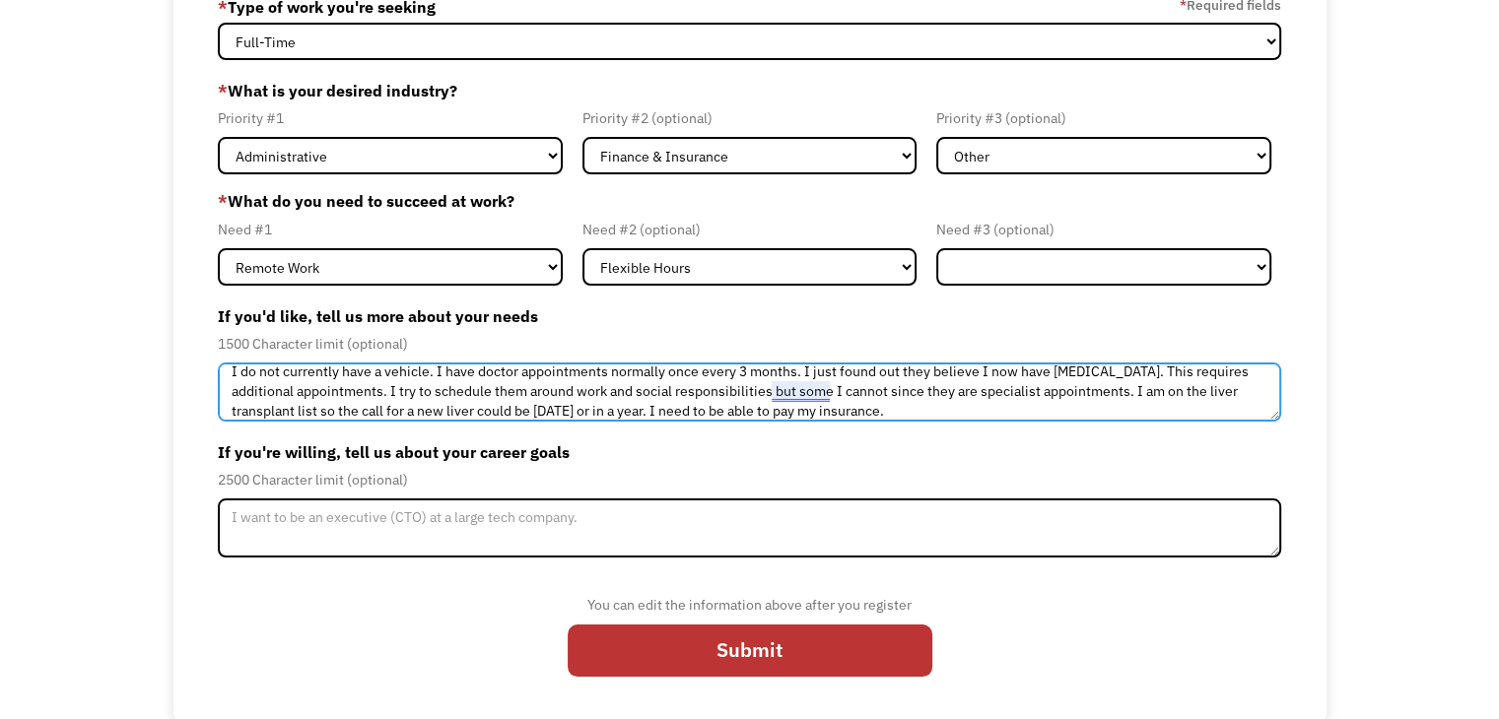
click at [792, 391] on textarea "I do not currently have a vehicle. I have doctor appointments normally once eve…" at bounding box center [749, 392] width 1063 height 59
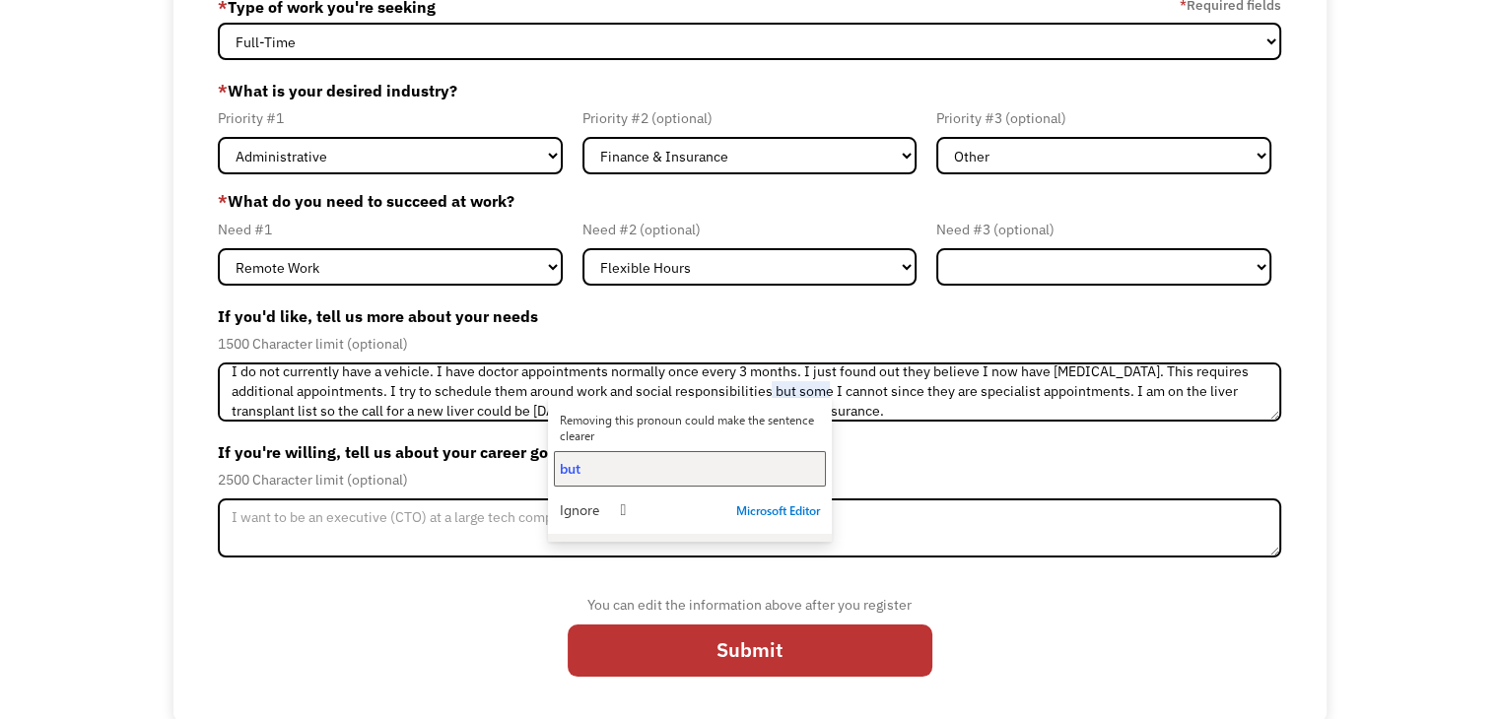
click at [622, 479] on button "but" at bounding box center [690, 468] width 272 height 35
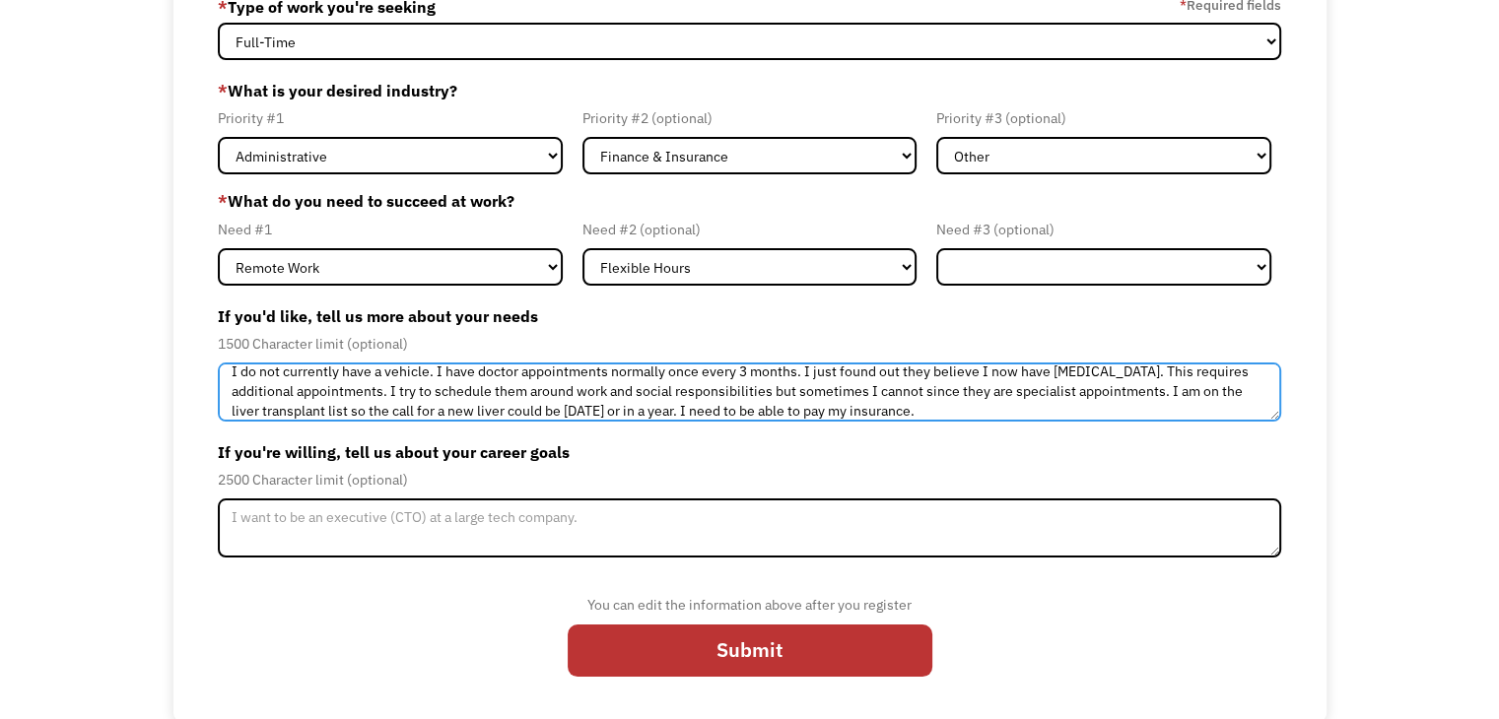
click at [998, 404] on textarea "I do not currently have a vehicle. I have doctor appointments normally once eve…" at bounding box center [749, 392] width 1063 height 59
type textarea "I do not currently have a vehicle. I have doctor appointments normally once eve…"
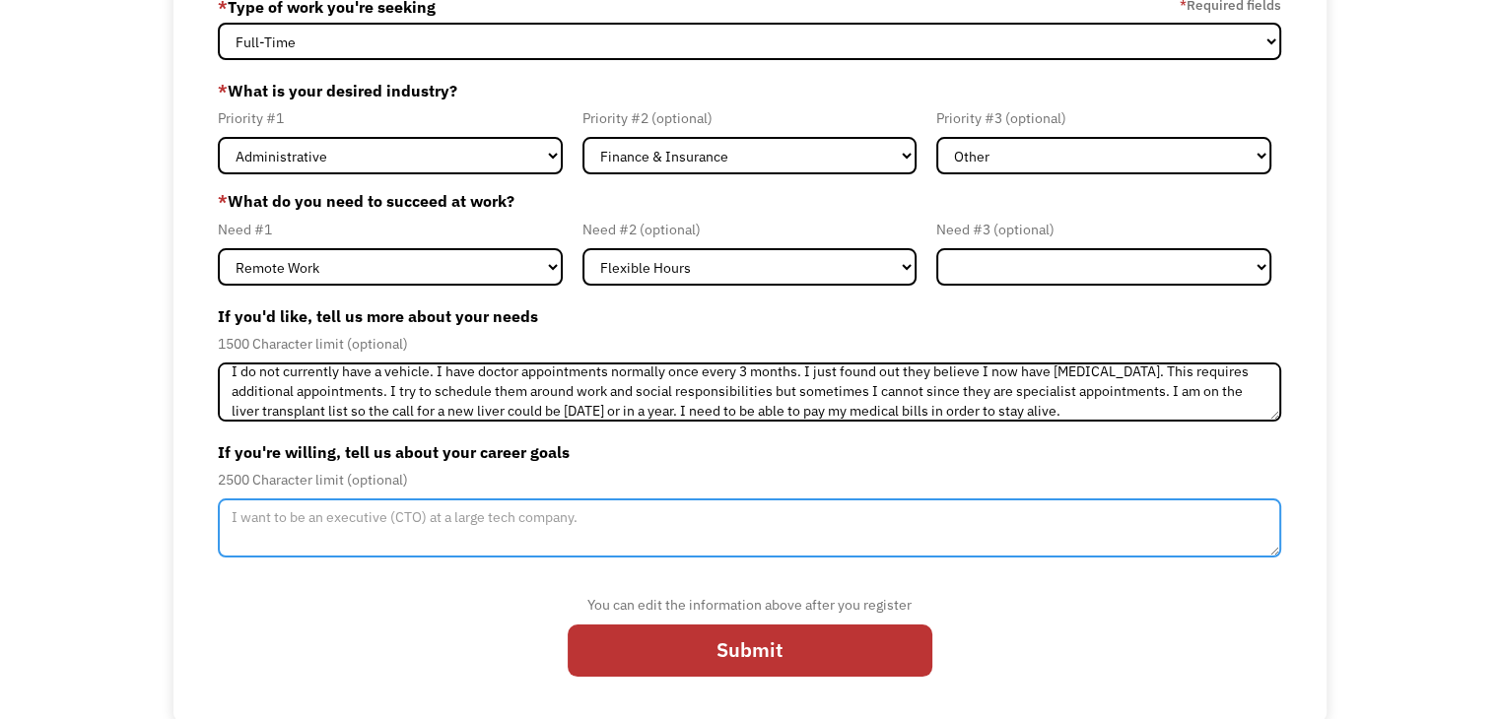
click at [305, 542] on textarea "Member-Update-Form-Step2" at bounding box center [749, 528] width 1063 height 59
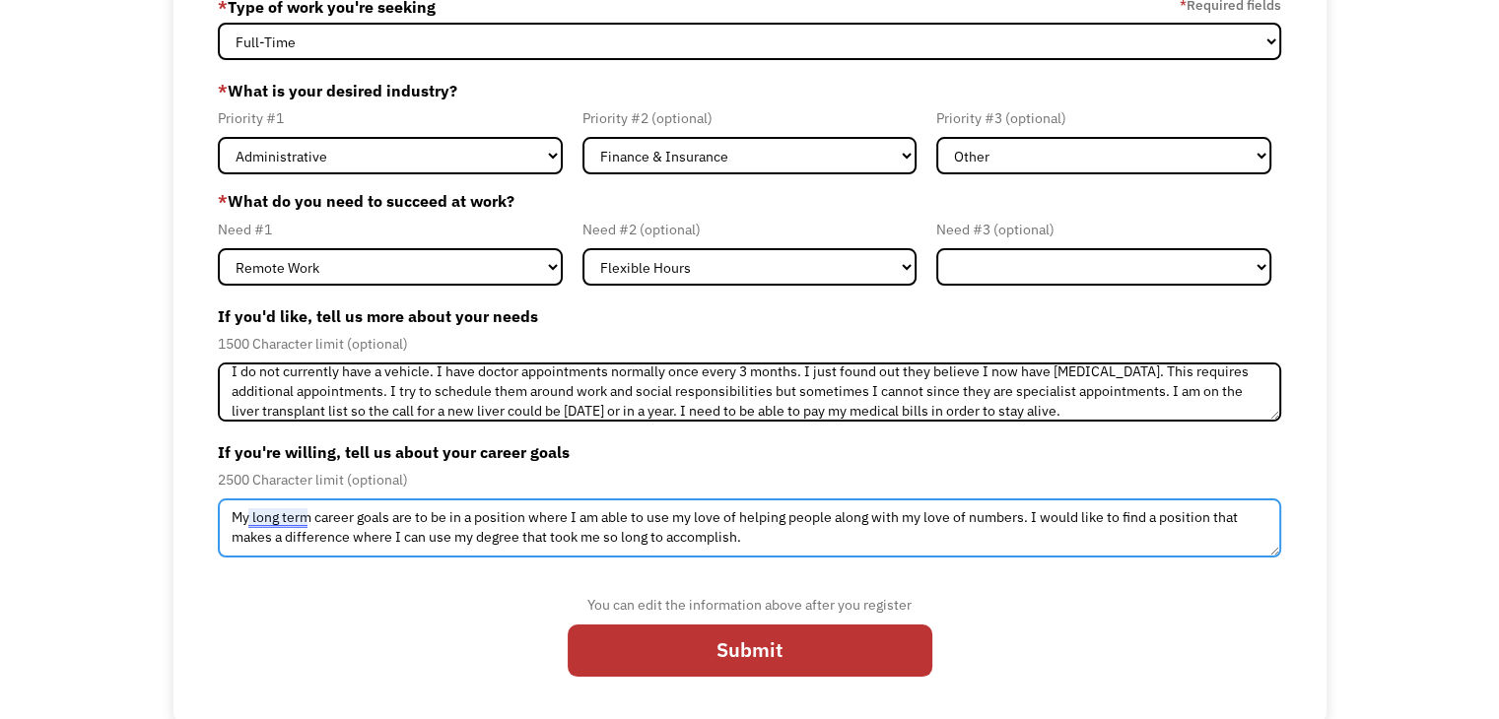
click at [260, 523] on textarea "My long term career goals are to be in a position where I am able to use my lov…" at bounding box center [749, 528] width 1063 height 59
click at [270, 513] on textarea "My long term career goals are to be in a position where I am able to use my lov…" at bounding box center [749, 528] width 1063 height 59
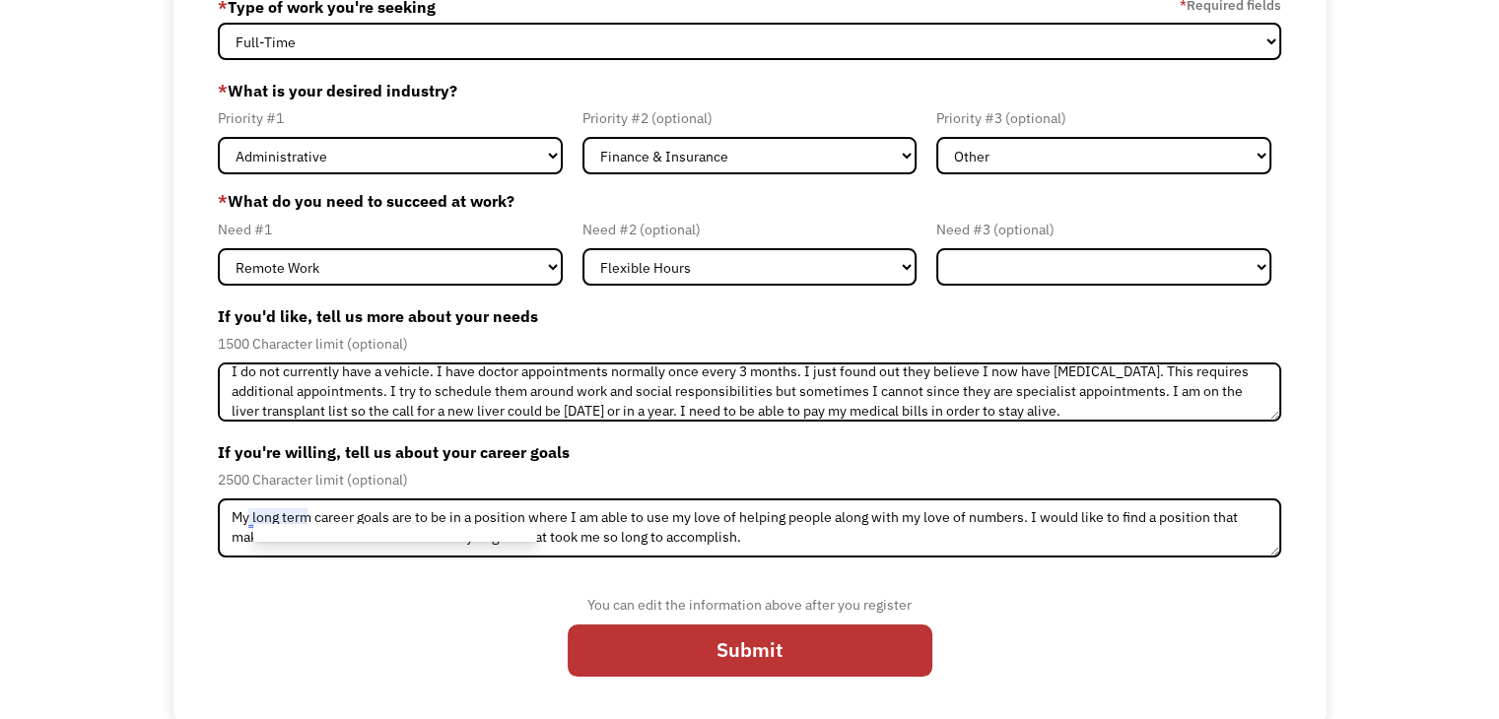
drag, startPoint x: 268, startPoint y: 513, endPoint x: 315, endPoint y: 627, distance: 122.8
click at [315, 627] on div "You can edit the information above after you register Submit" at bounding box center [749, 631] width 1063 height 119
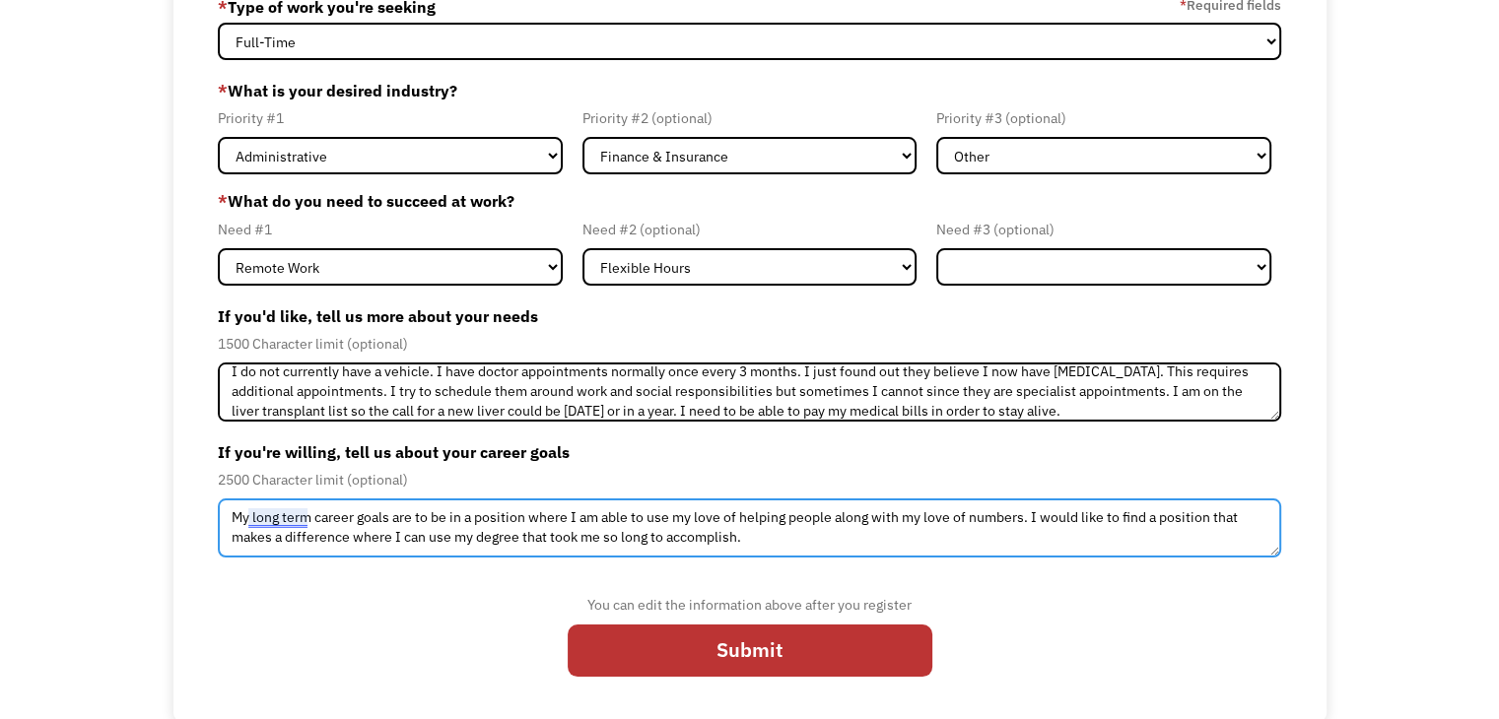
click at [284, 515] on textarea "My long term career goals are to be in a position where I am able to use my lov…" at bounding box center [749, 528] width 1063 height 59
click at [779, 532] on textarea "My long-term career goals are to be in a position where I am able to use my lov…" at bounding box center [749, 528] width 1063 height 59
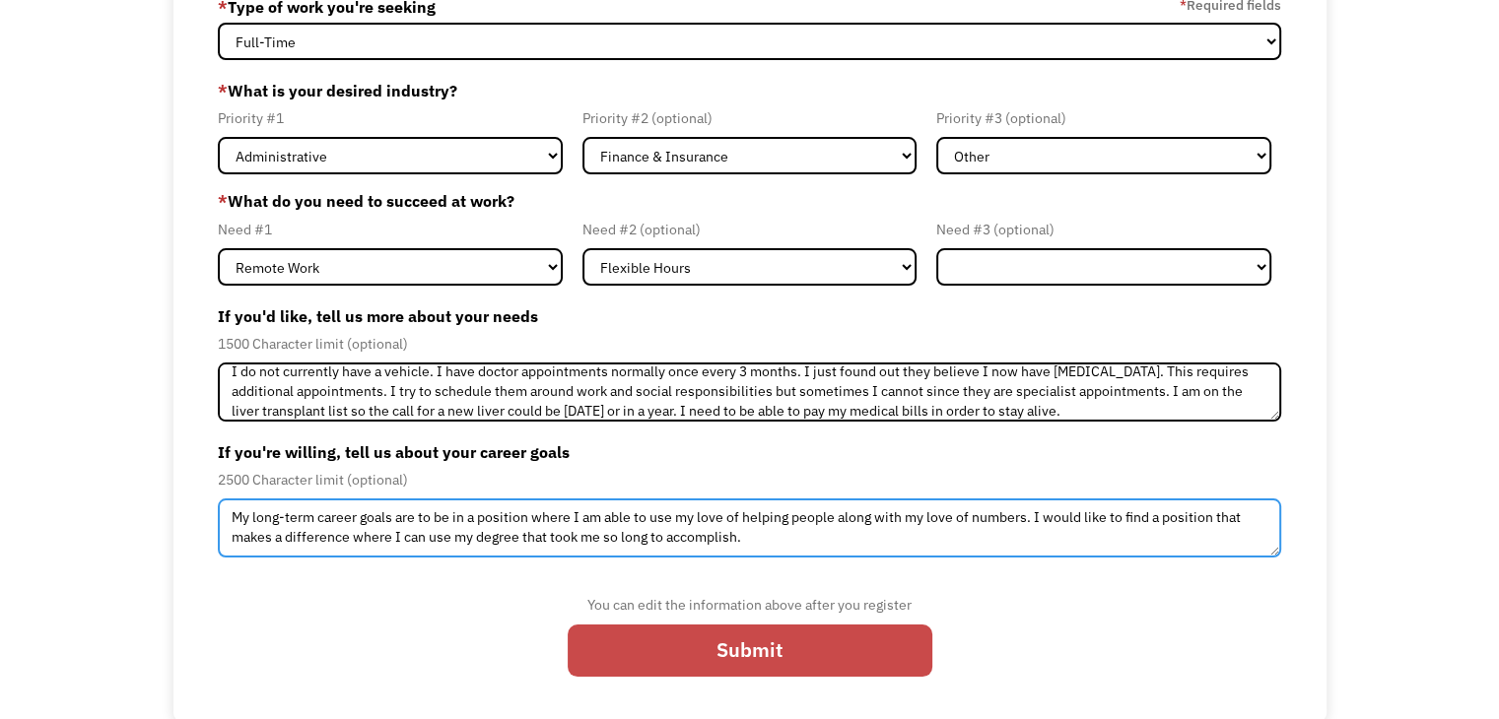
type textarea "My long-term career goals are to be in a position where I am able to use my lov…"
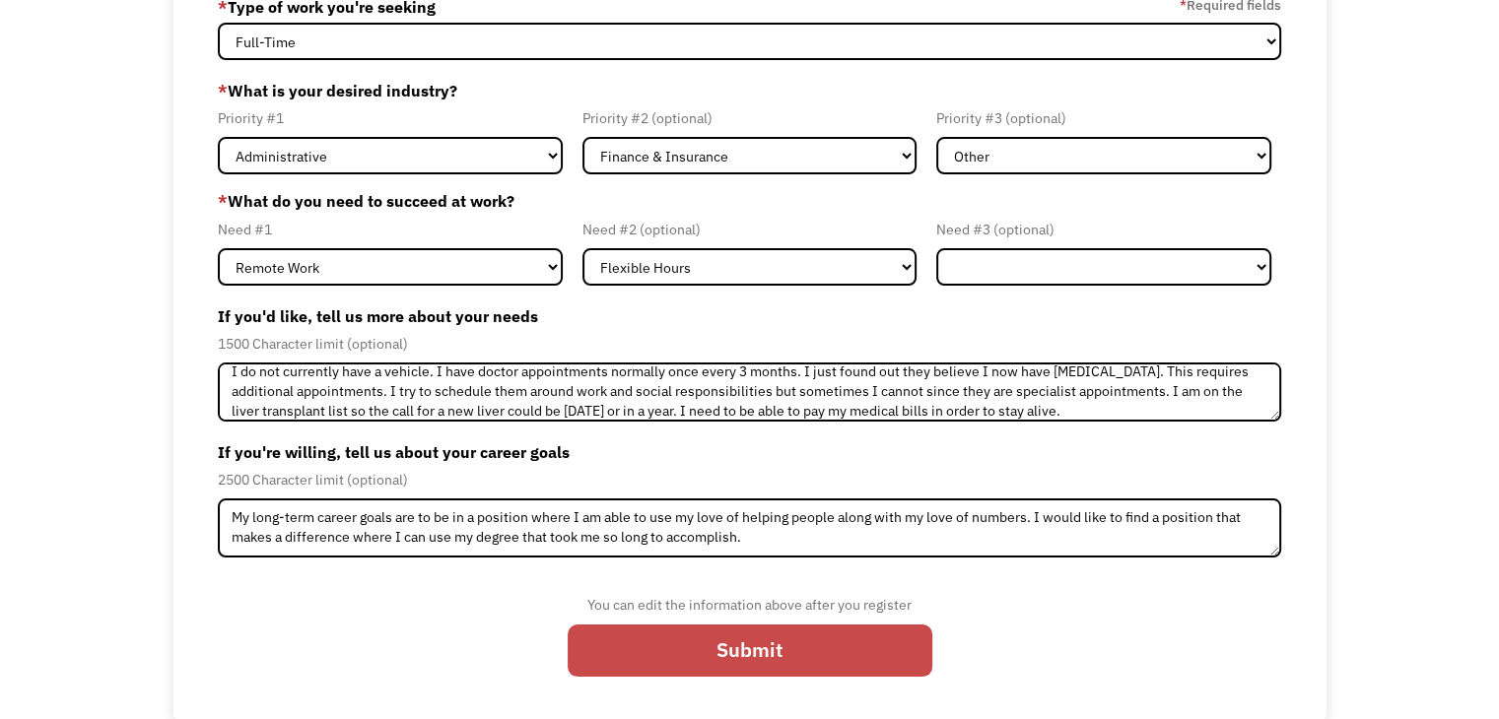
drag, startPoint x: 776, startPoint y: 644, endPoint x: 785, endPoint y: 628, distance: 18.1
click at [788, 625] on input "Submit" at bounding box center [750, 651] width 365 height 52
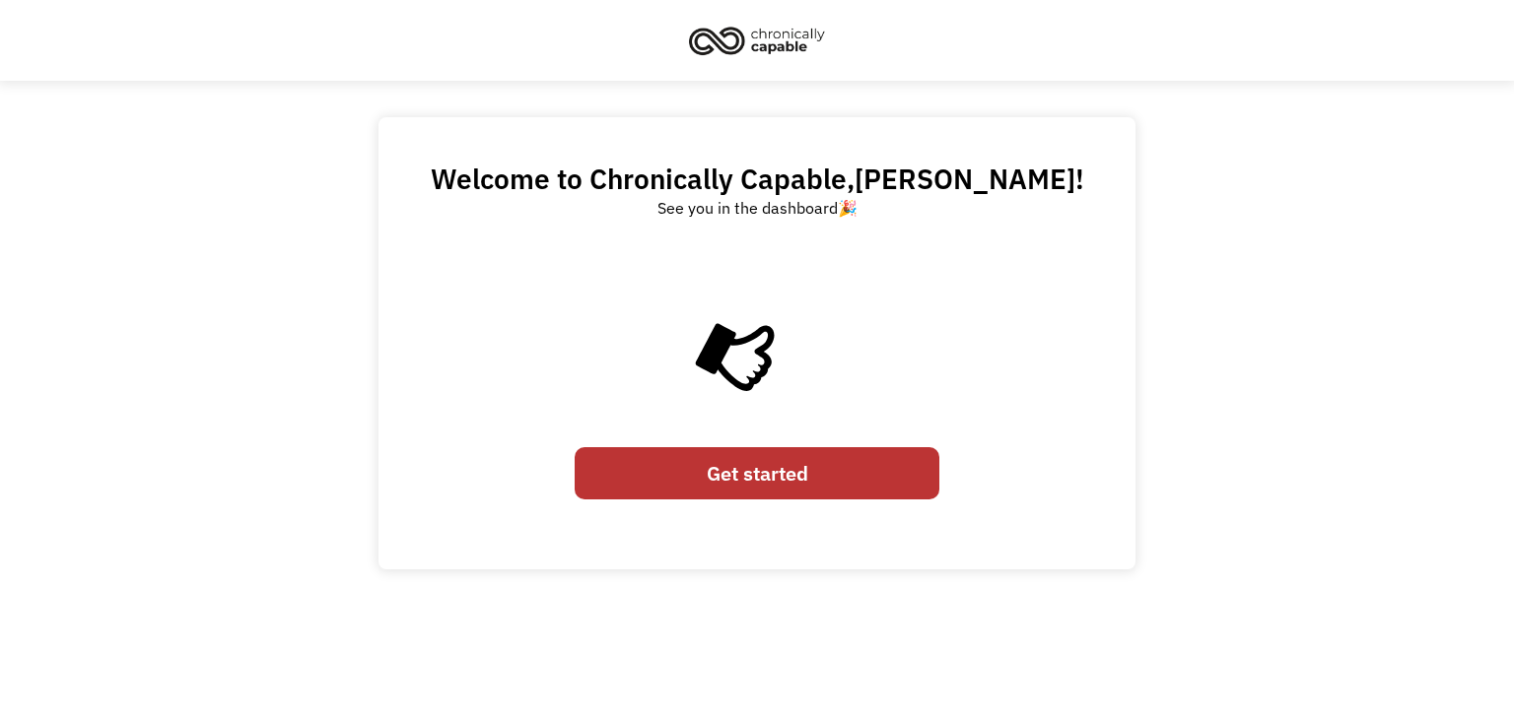
click at [818, 471] on link "Get started" at bounding box center [757, 473] width 365 height 52
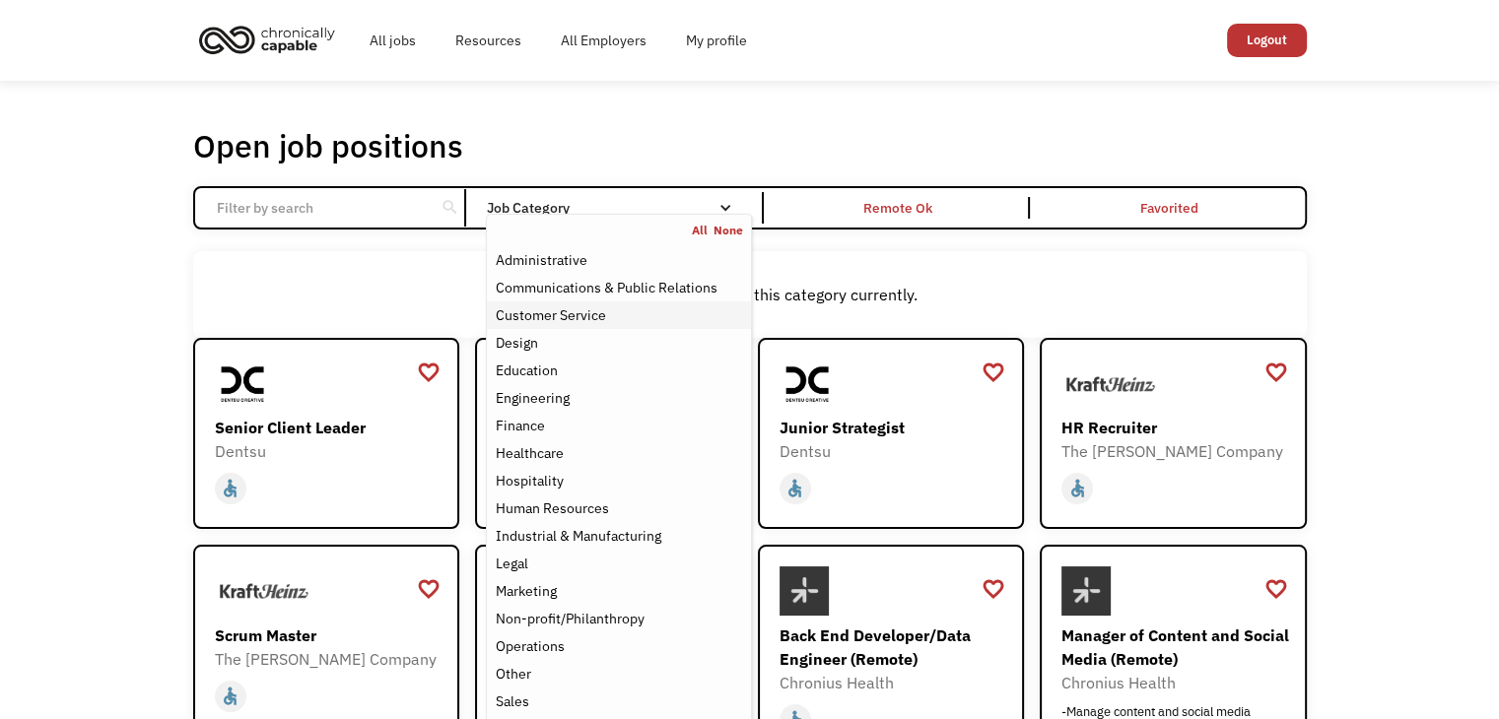
click at [523, 308] on div "Customer Service" at bounding box center [550, 316] width 110 height 24
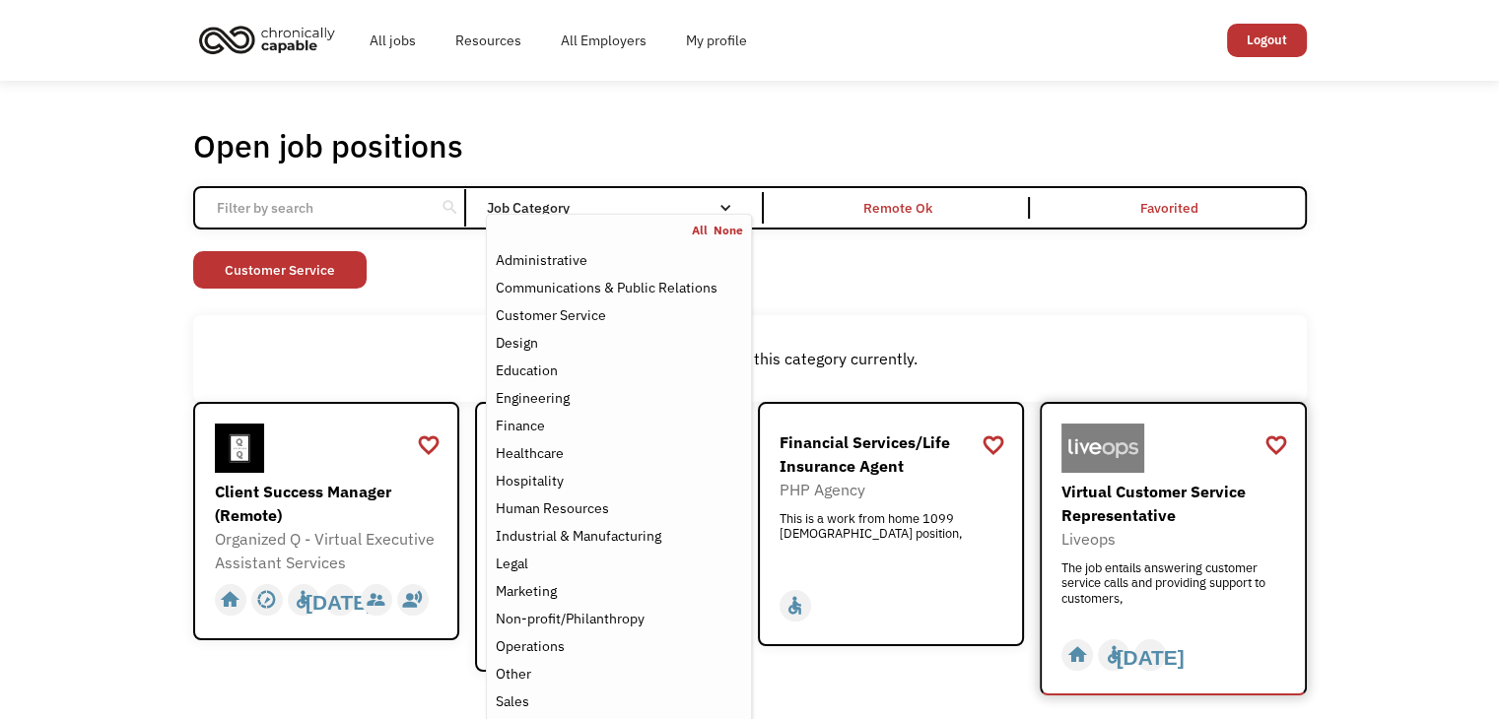
click at [1163, 539] on div "Liveops" at bounding box center [1175, 539] width 229 height 24
click at [573, 262] on div "Administrative" at bounding box center [541, 260] width 92 height 24
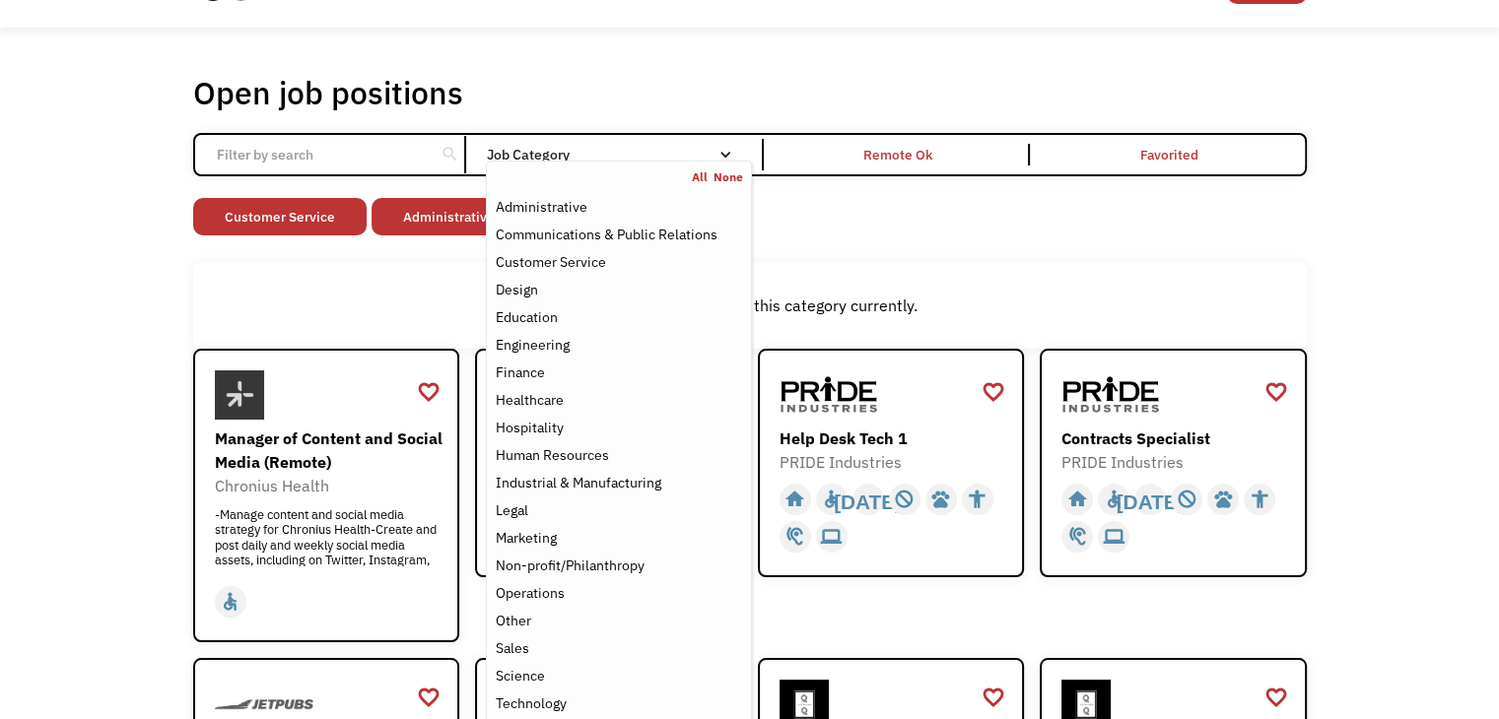
scroll to position [296, 0]
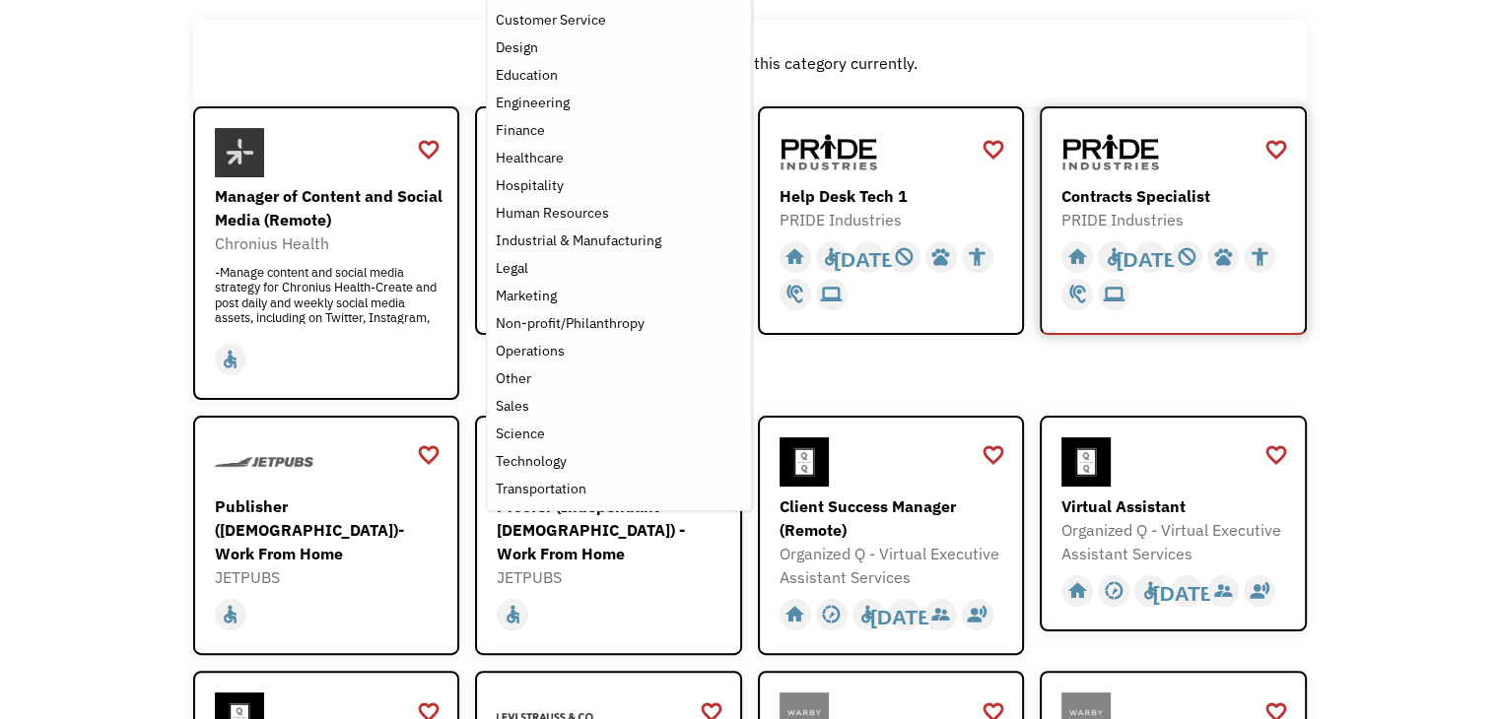
click at [1135, 188] on div "Contracts Specialist" at bounding box center [1175, 196] width 229 height 24
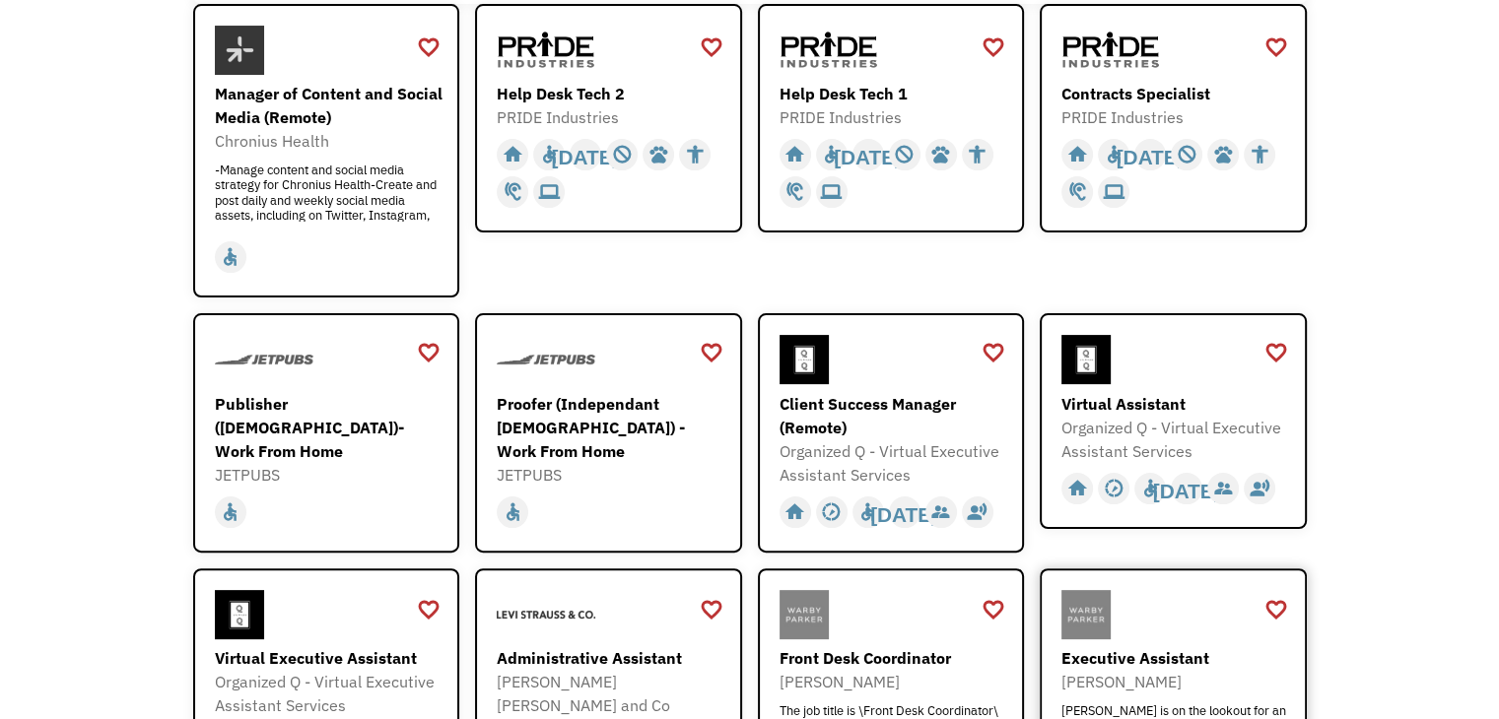
scroll to position [493, 0]
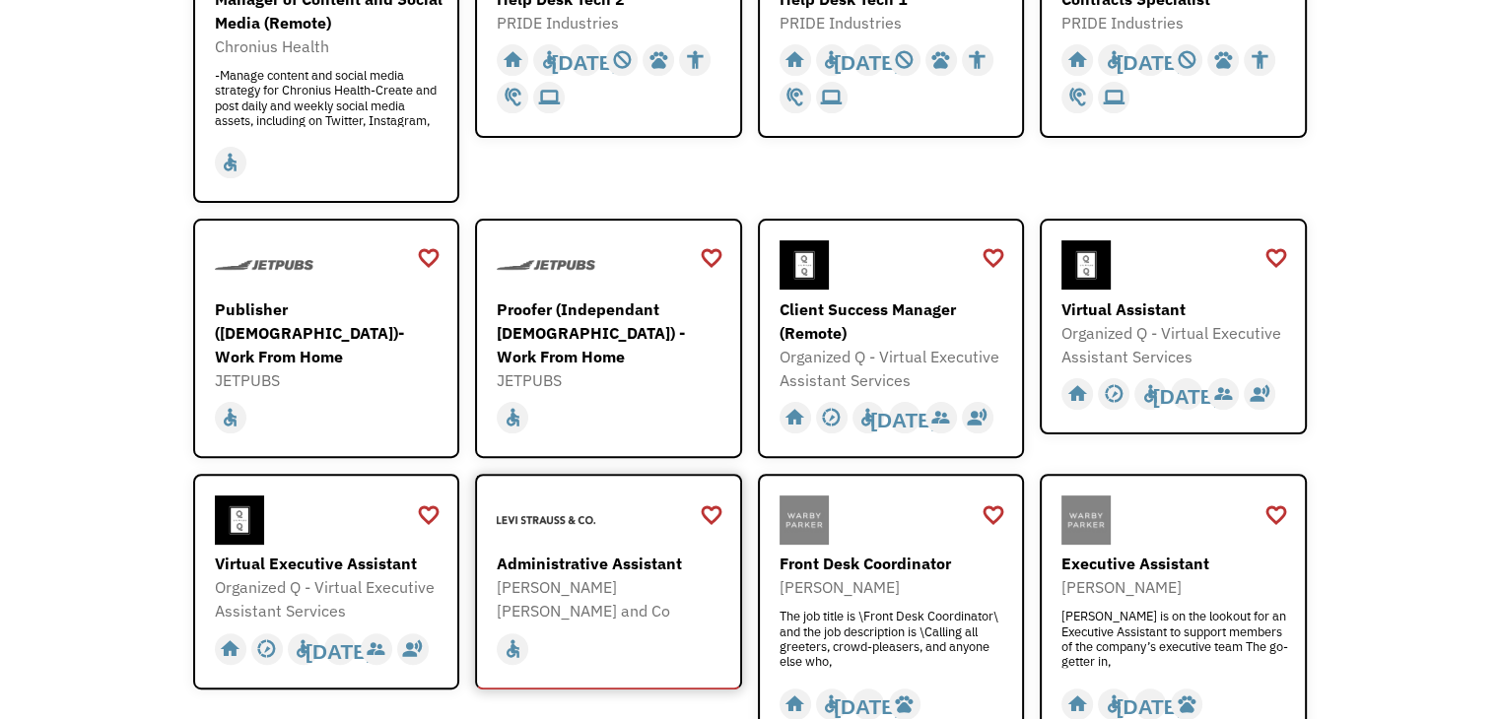
click at [610, 587] on div "[PERSON_NAME] [PERSON_NAME] and Co" at bounding box center [611, 599] width 229 height 47
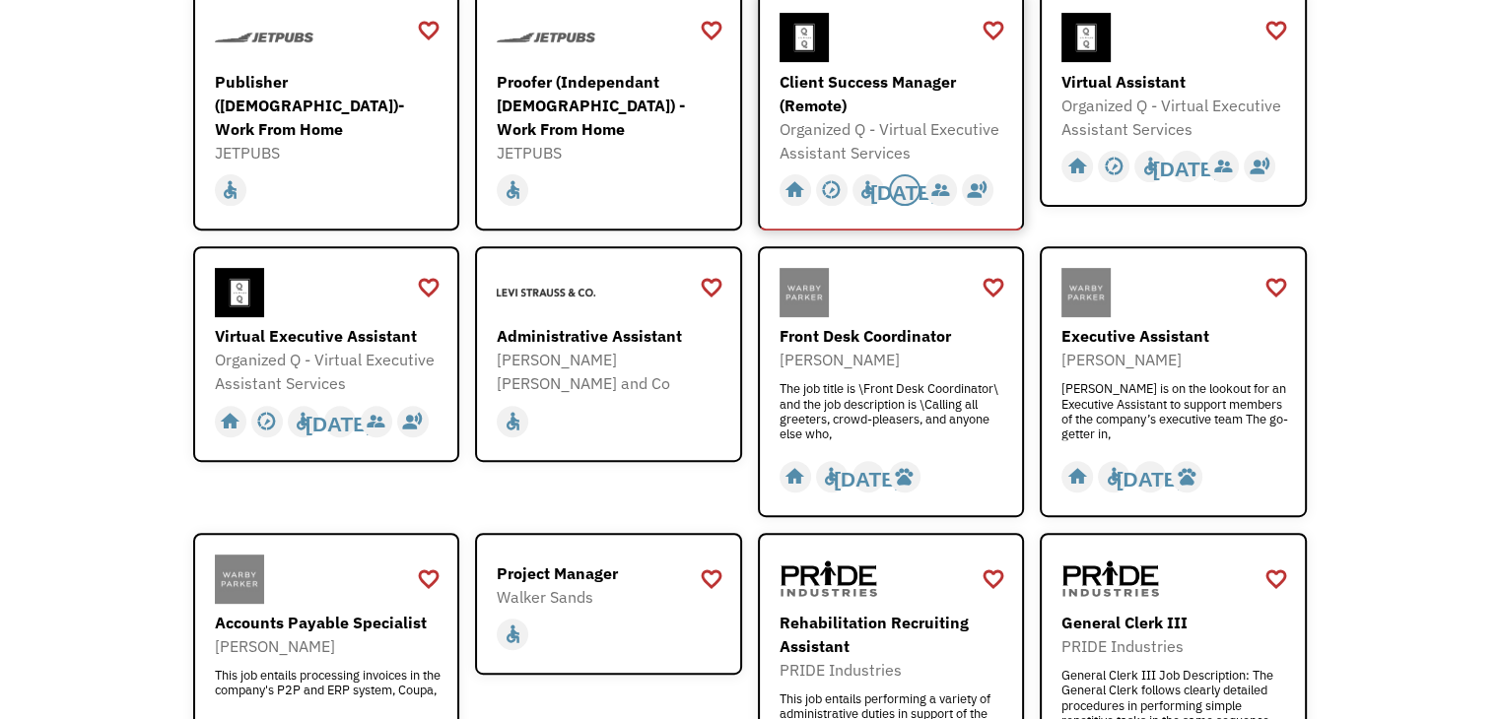
scroll to position [788, 0]
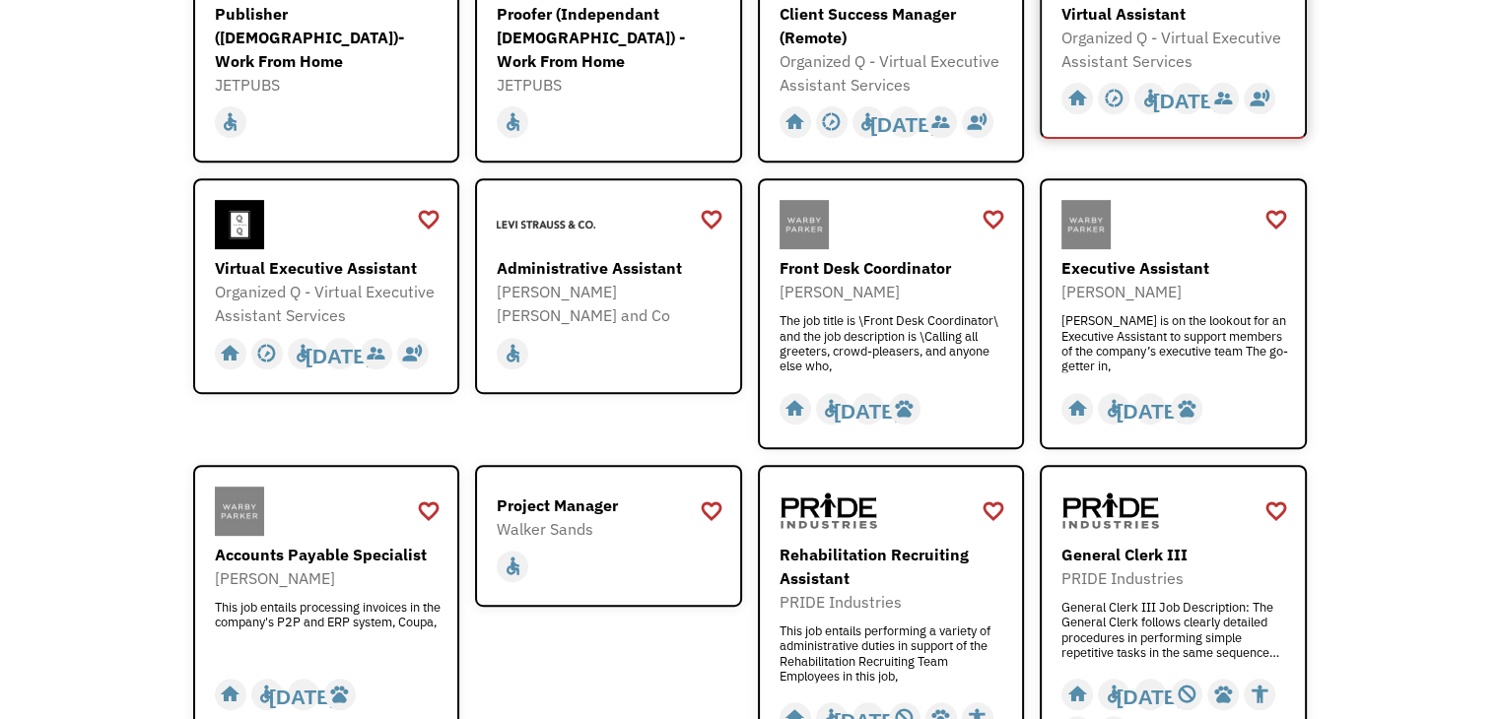
click at [1176, 55] on div "Organized Q - Virtual Executive Assistant Services" at bounding box center [1175, 49] width 229 height 47
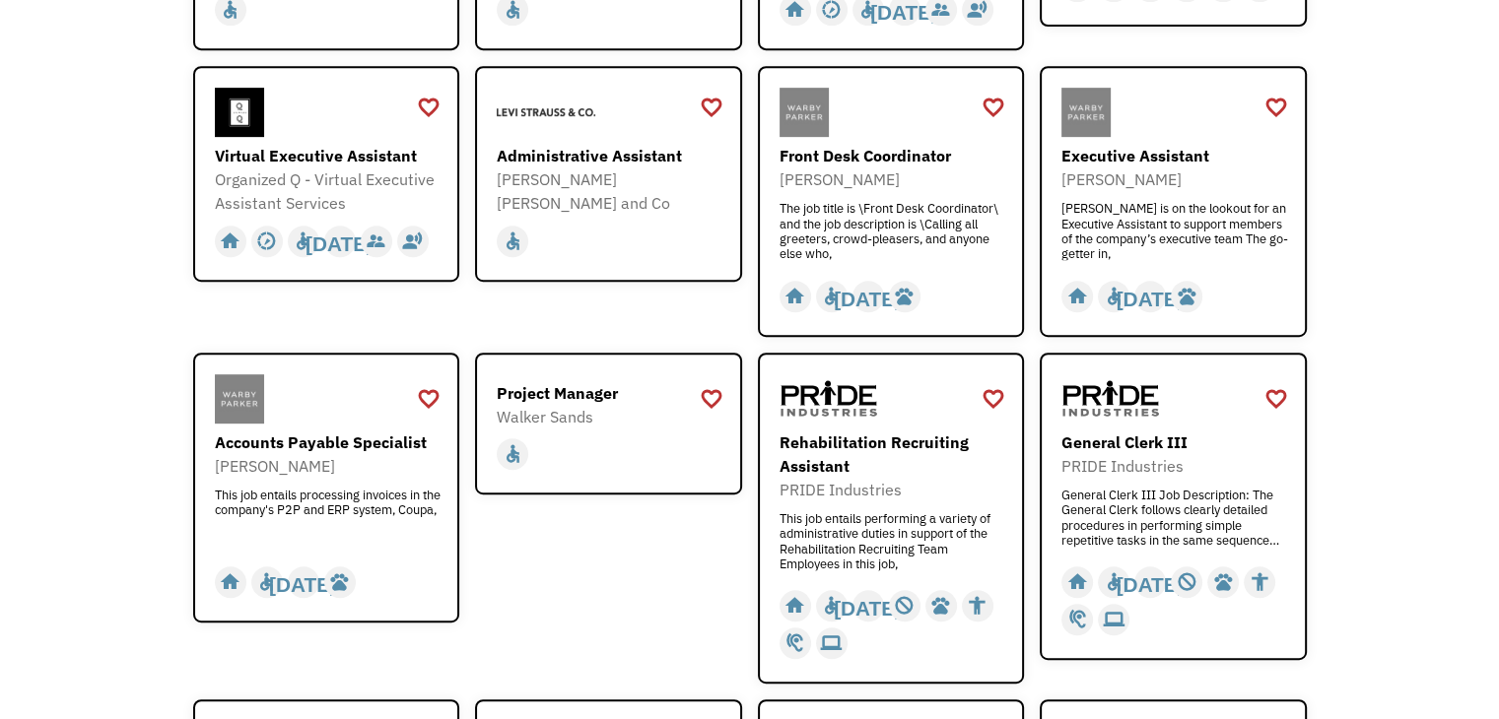
scroll to position [986, 0]
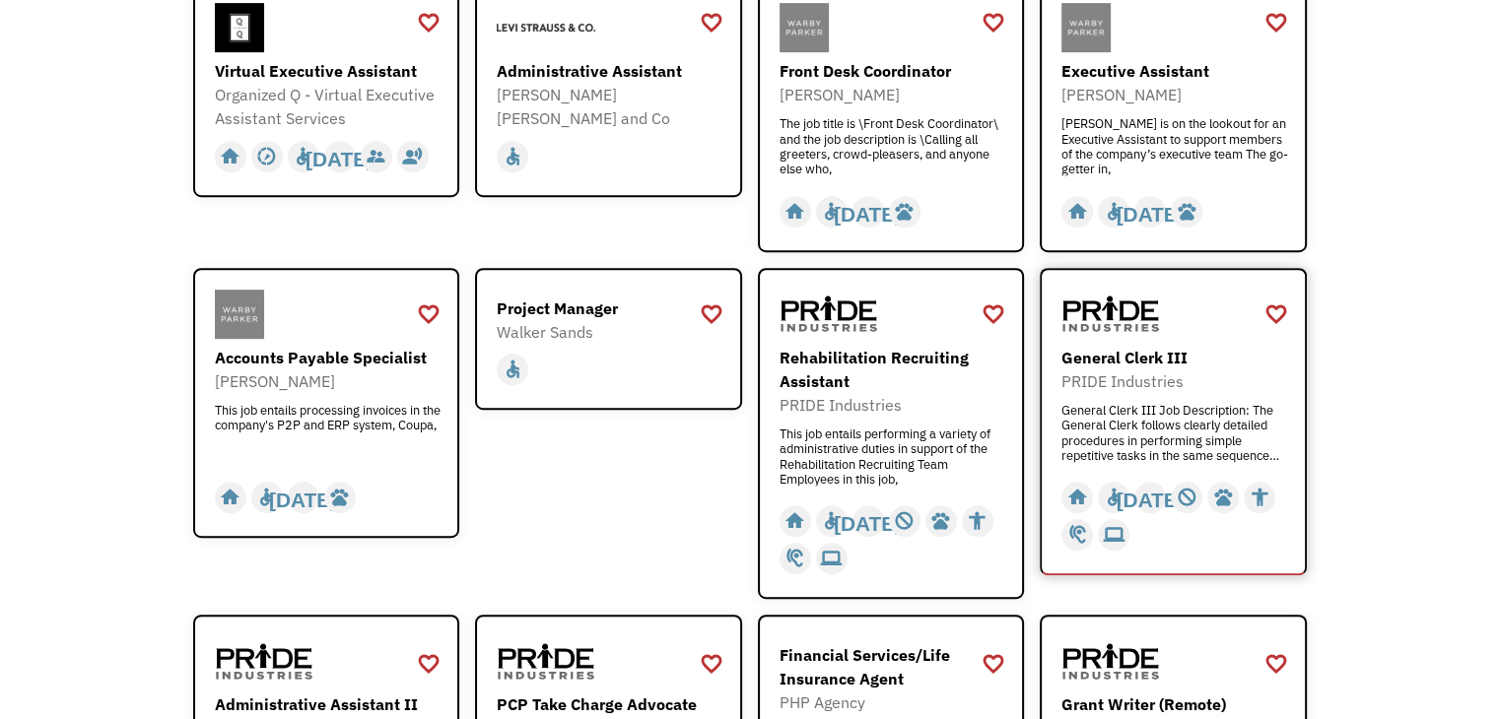
click at [1193, 393] on div "General Clerk III PRIDE Industries General Clerk III Job Description: The Gener…" at bounding box center [1175, 404] width 229 height 116
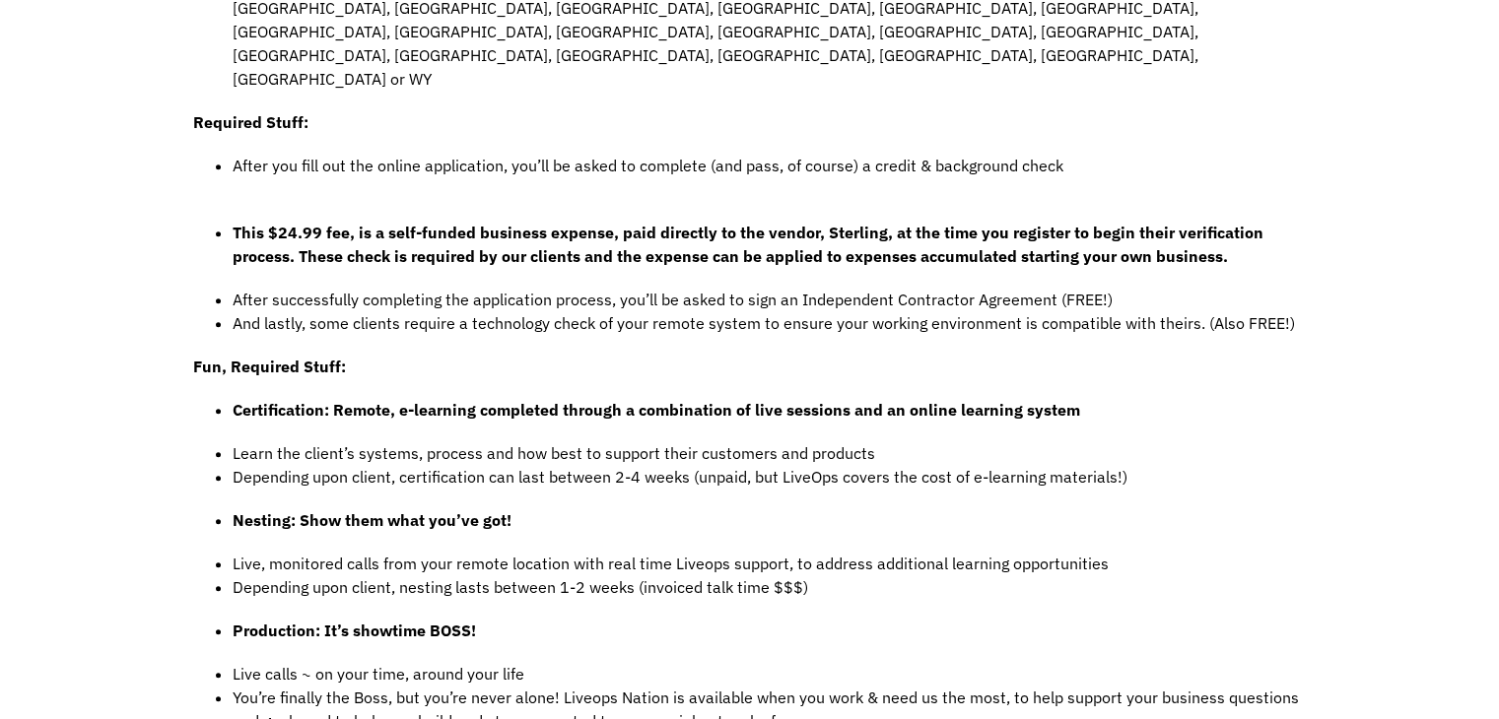
scroll to position [1380, 0]
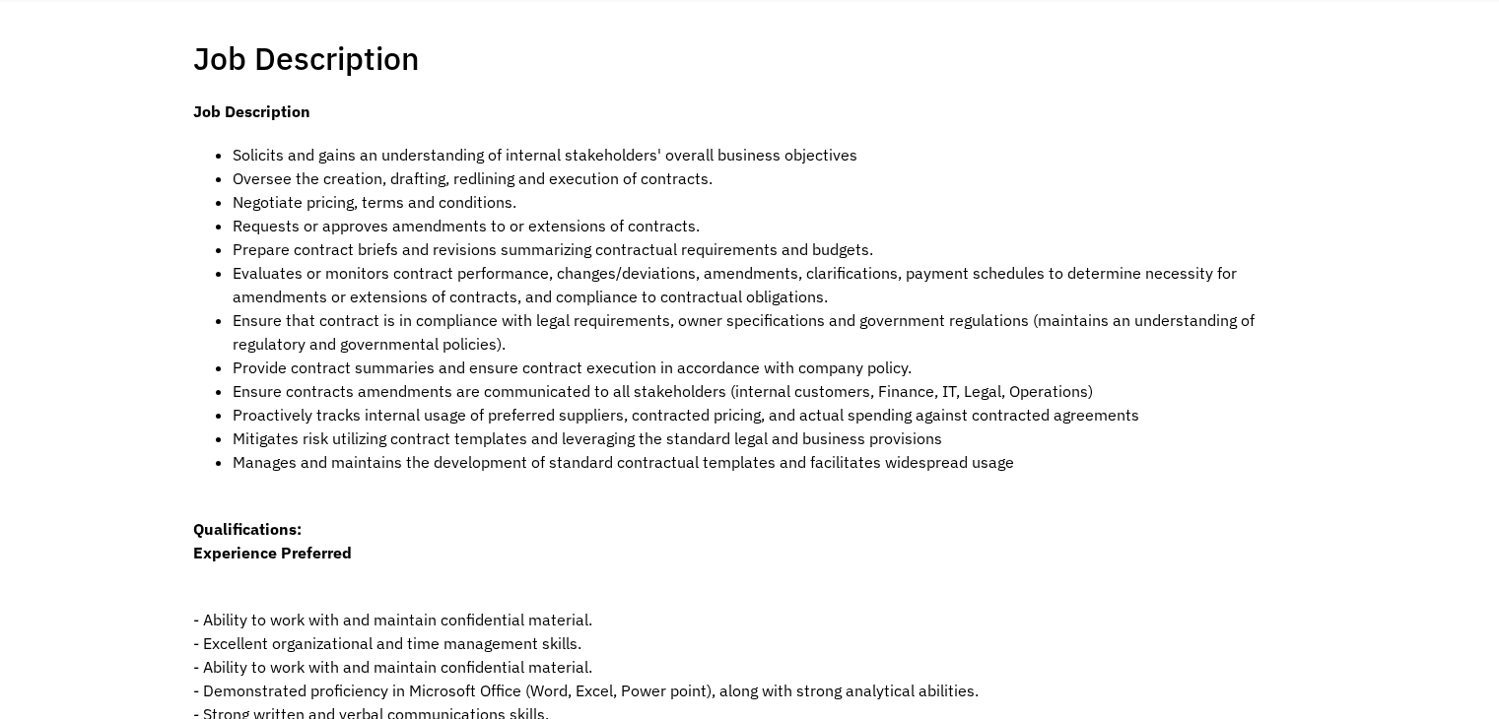
scroll to position [394, 0]
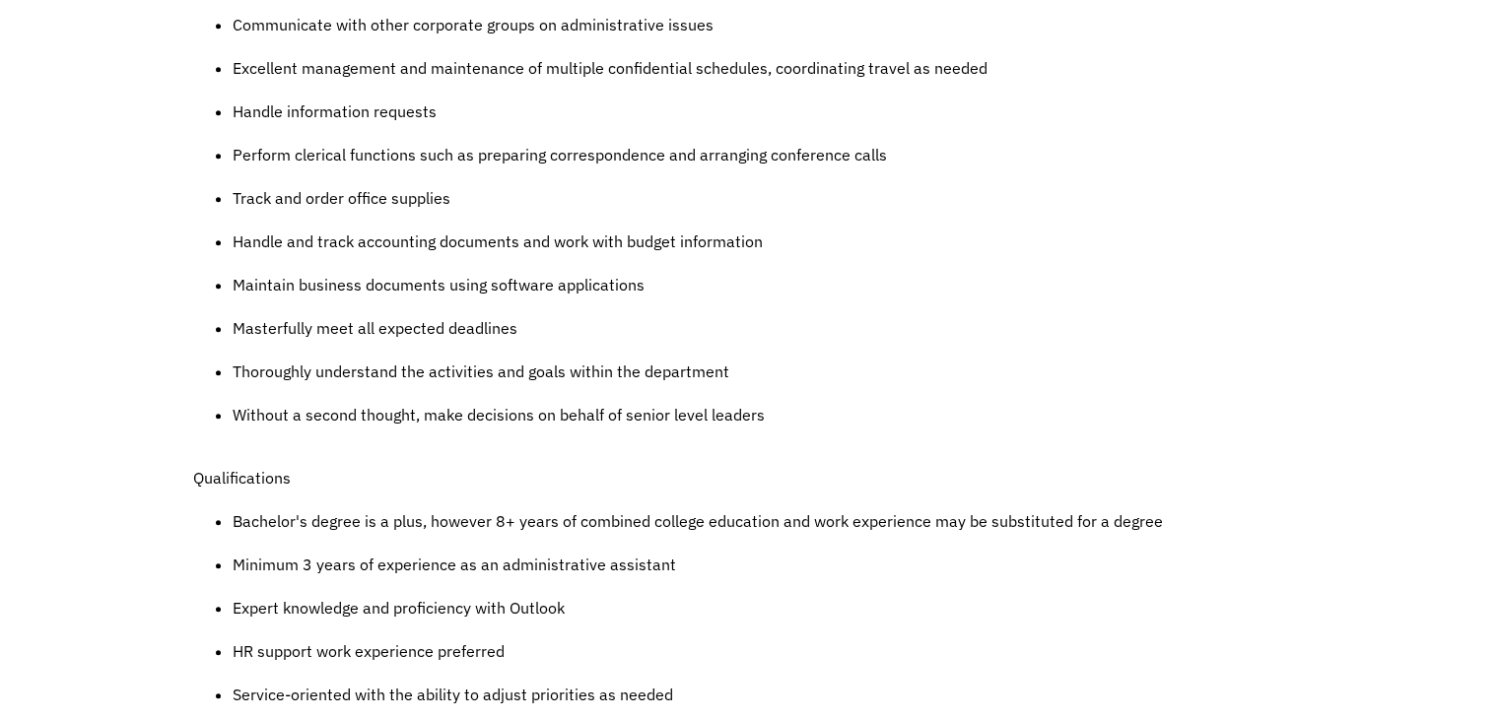
scroll to position [986, 0]
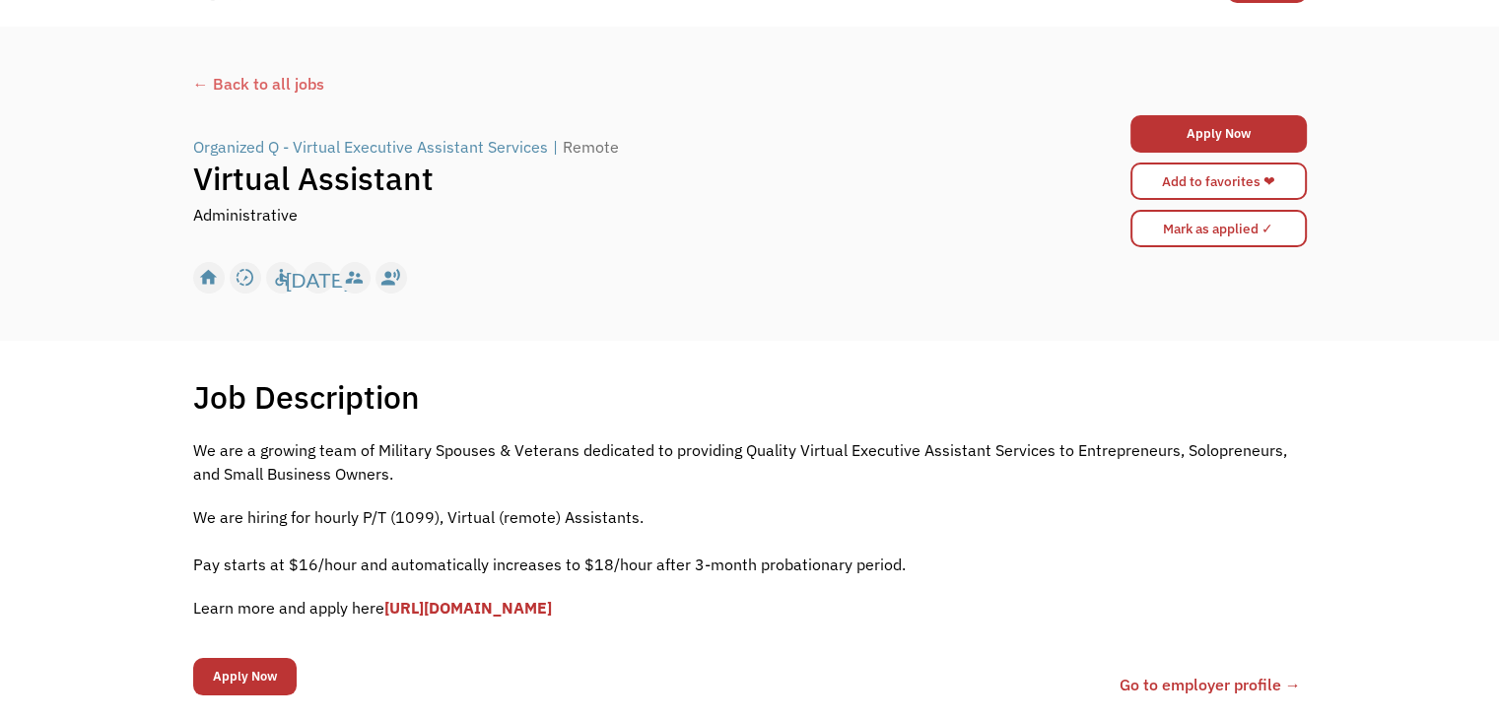
scroll to position [99, 0]
